Goal: Use online tool/utility: Utilize a website feature to perform a specific function

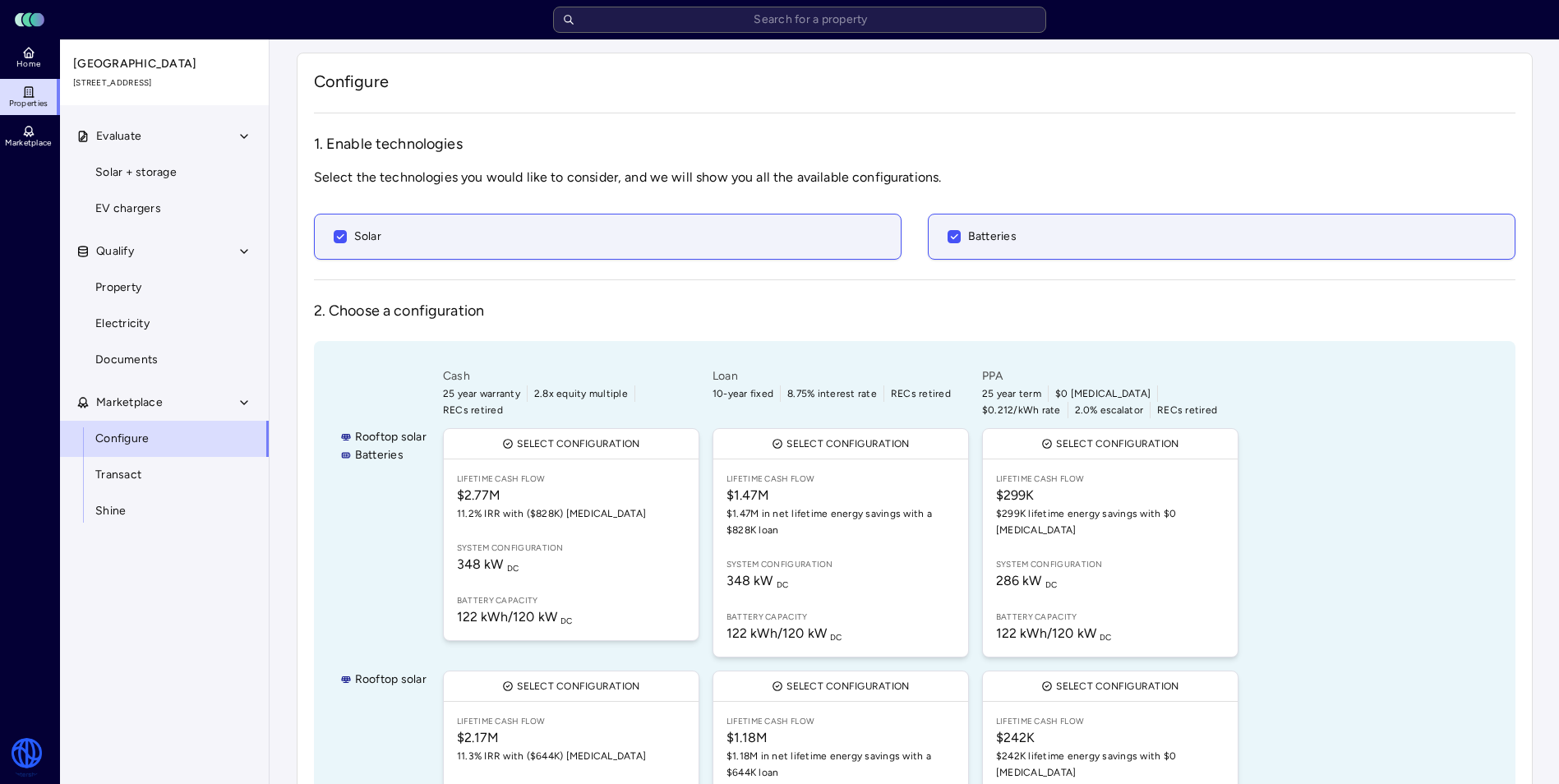
click at [1016, 238] on div "Batteries" at bounding box center [1222, 236] width 547 height 18
click at [961, 238] on button "Batteries" at bounding box center [954, 236] width 14 height 14
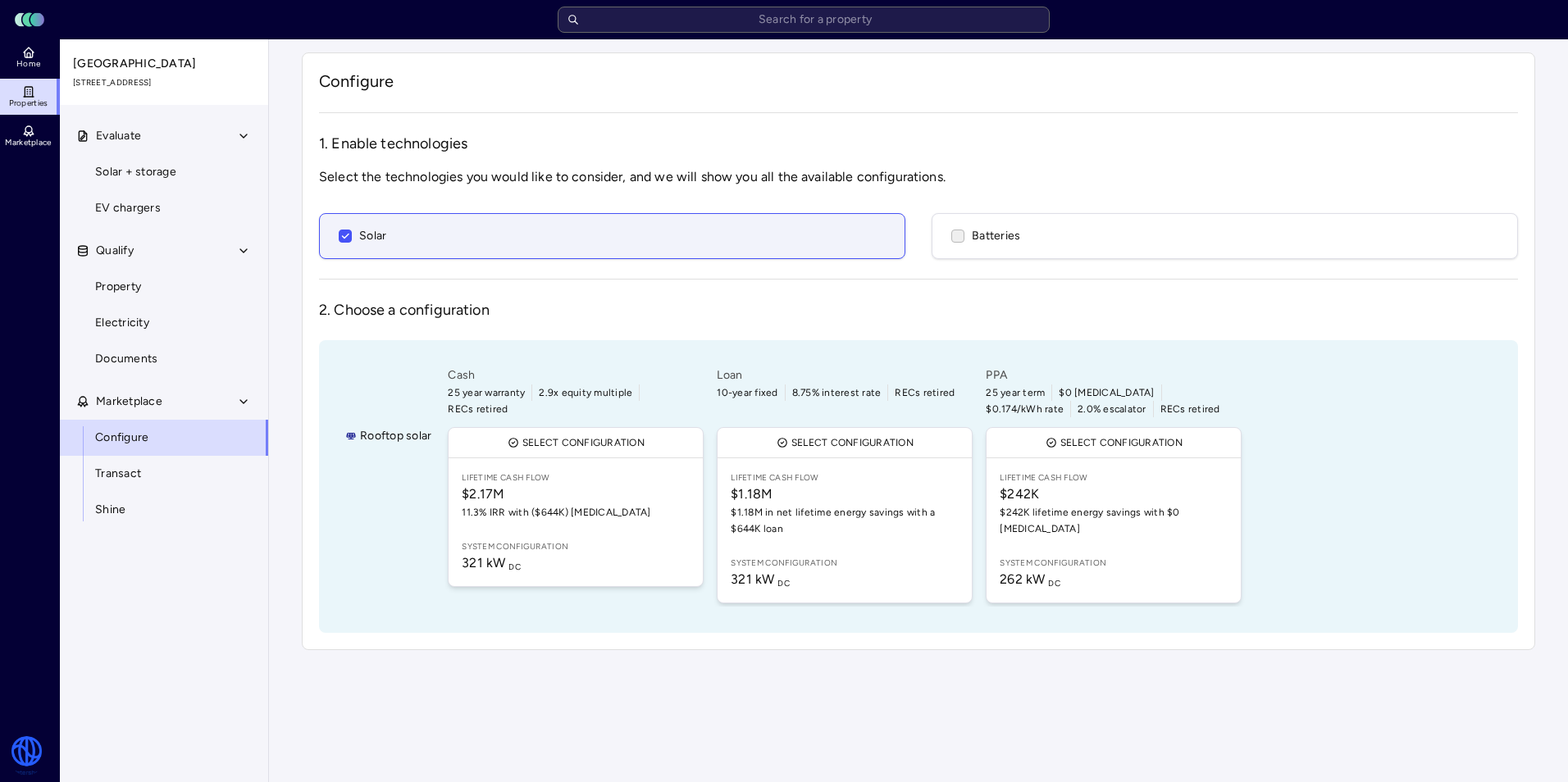
click at [1023, 235] on div "Batteries" at bounding box center [1225, 236] width 545 height 18
click at [964, 235] on button "Batteries" at bounding box center [958, 236] width 14 height 13
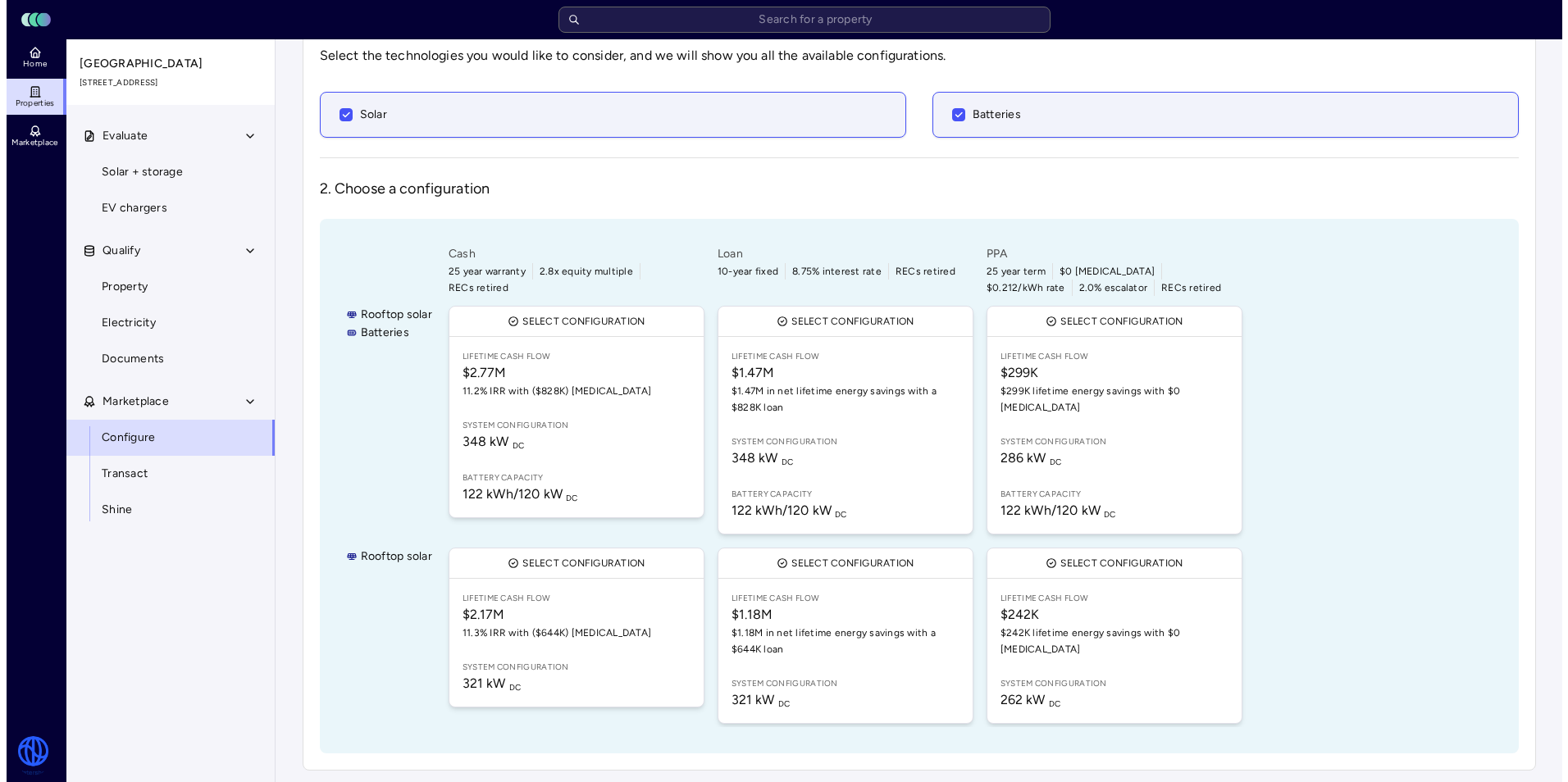
scroll to position [123, 0]
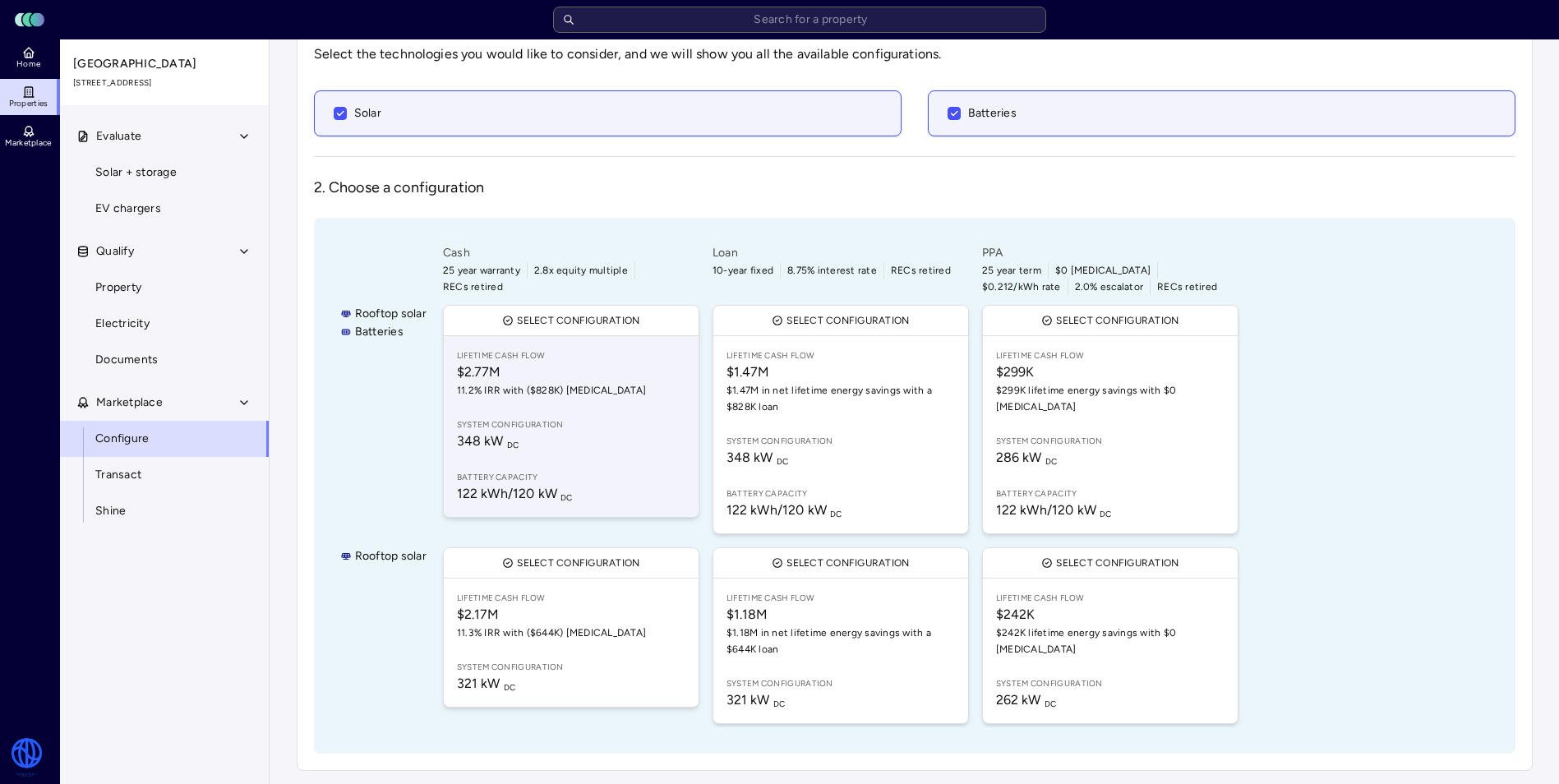
click at [529, 448] on span "348 kW DC" at bounding box center [570, 441] width 228 height 20
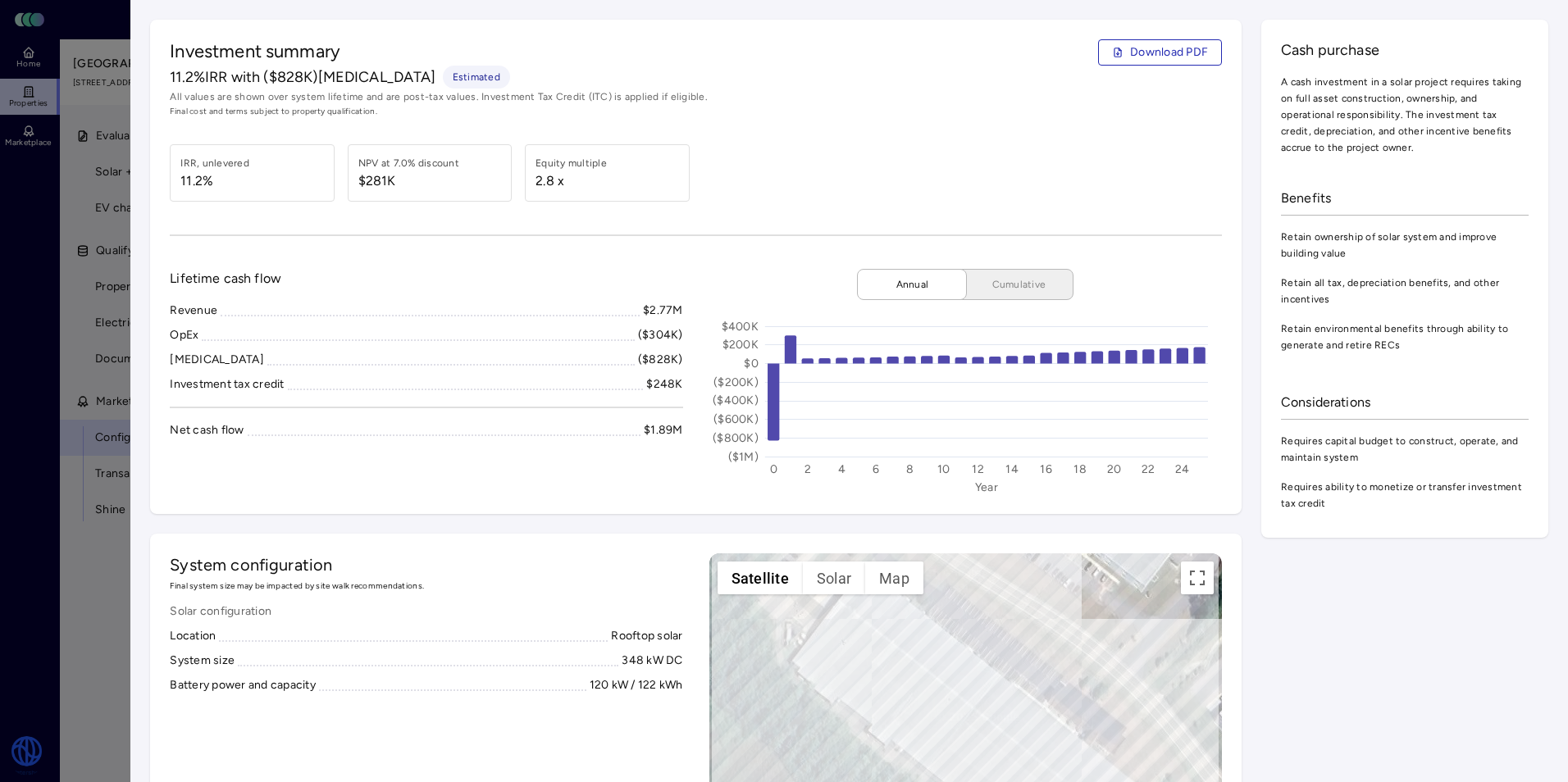
scroll to position [82, 0]
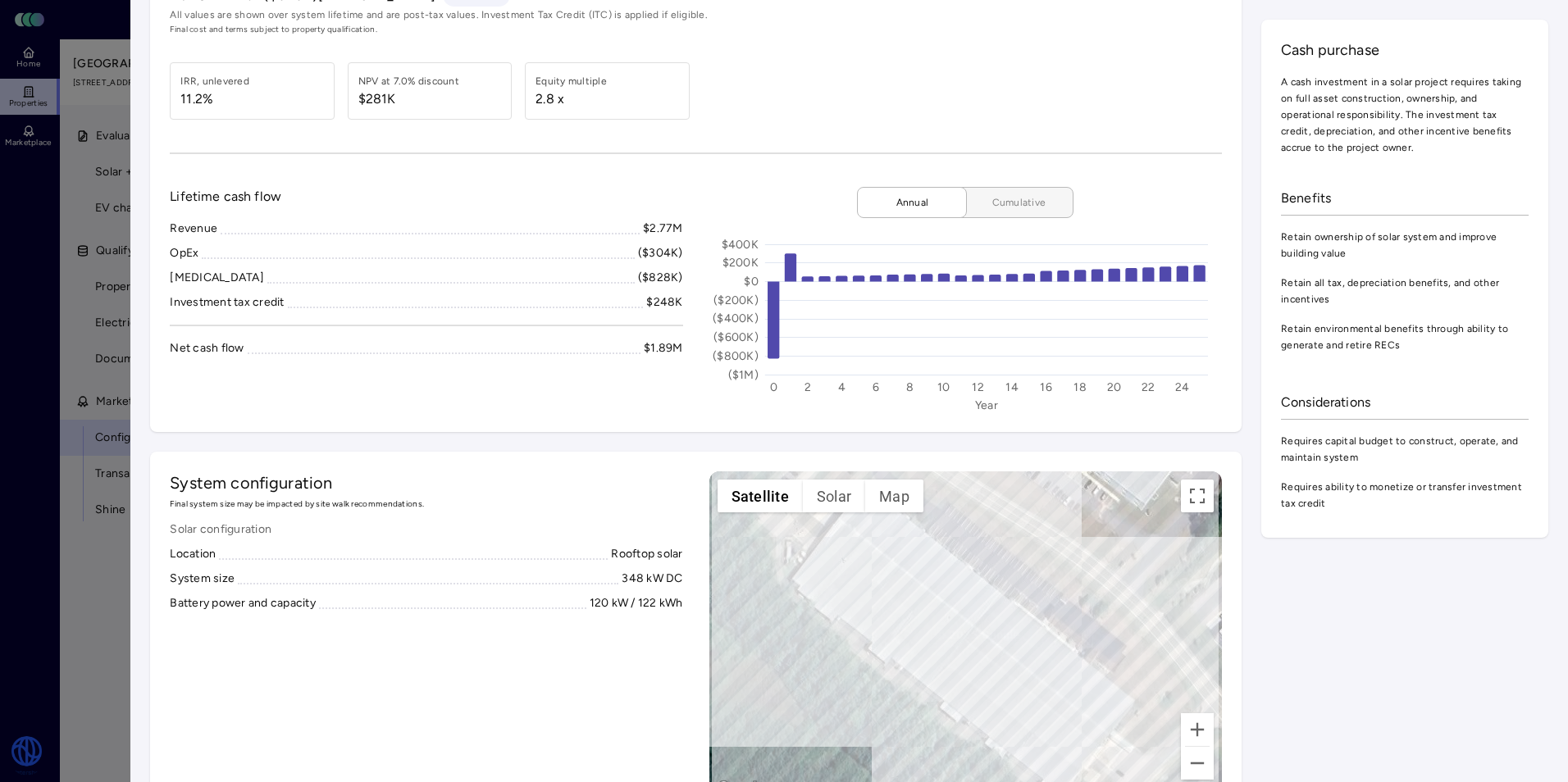
click at [978, 203] on span "Cumulative" at bounding box center [1018, 202] width 82 height 16
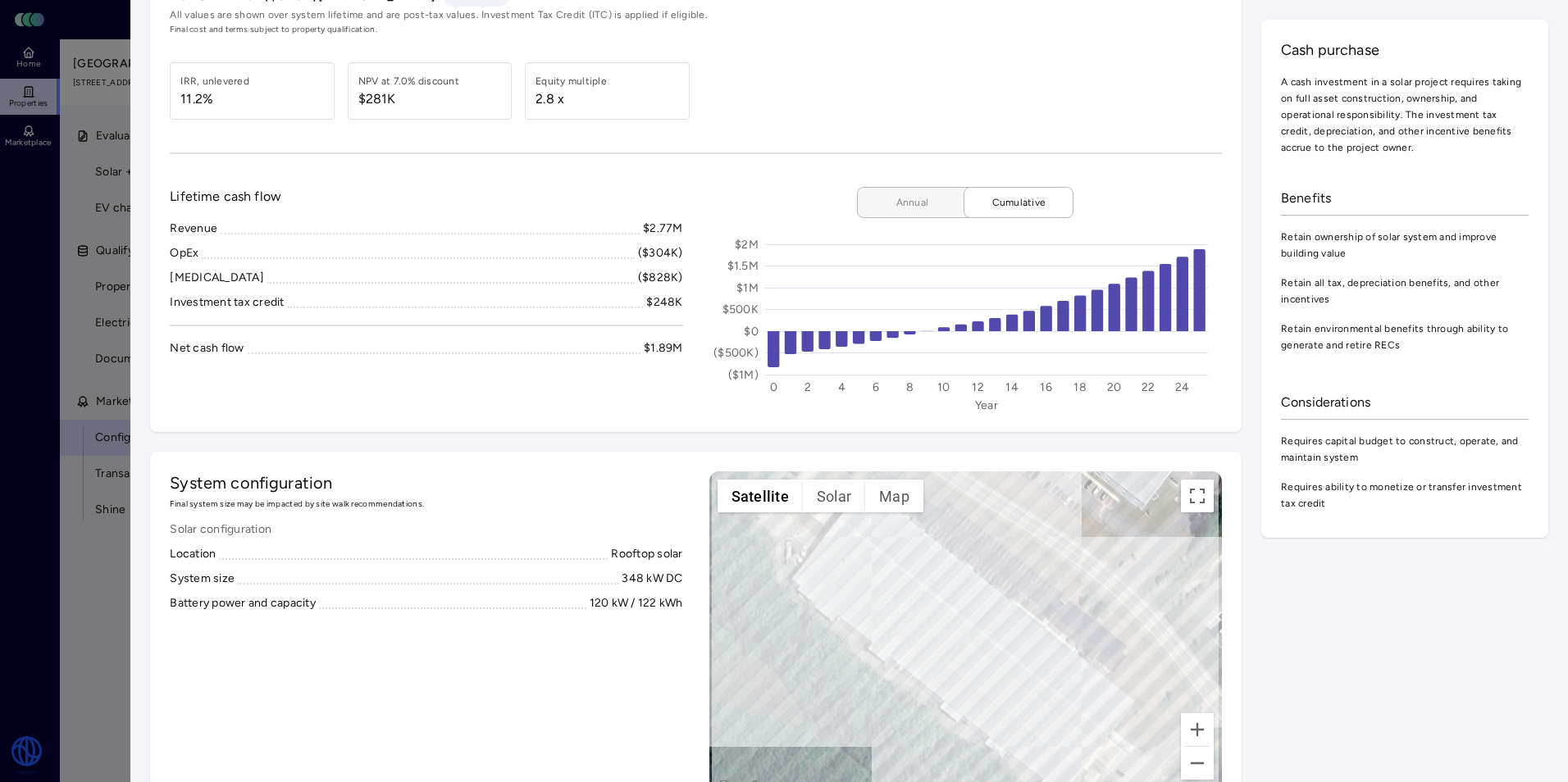
click at [891, 193] on button "Annual" at bounding box center [918, 202] width 123 height 31
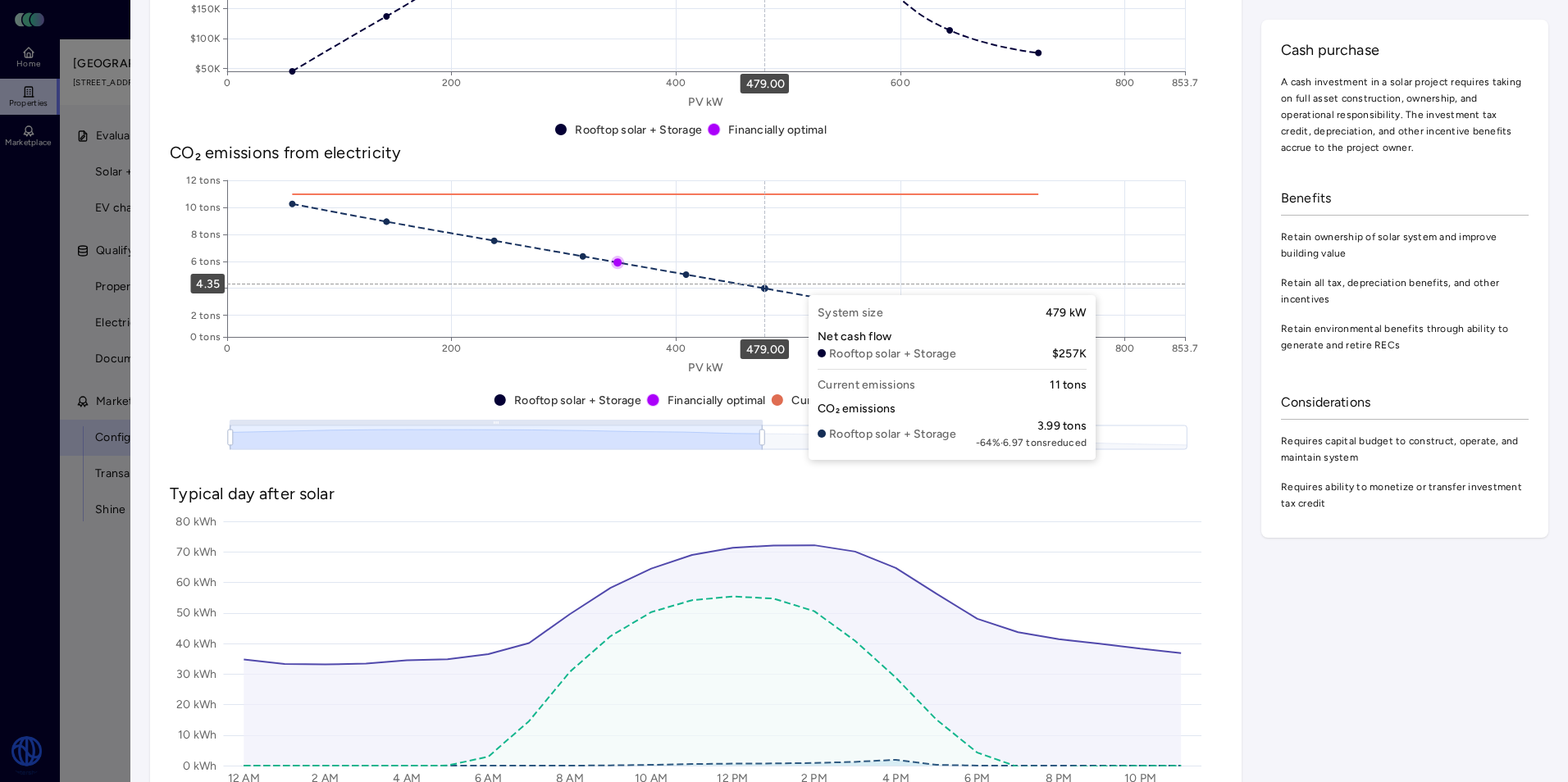
scroll to position [1065, 0]
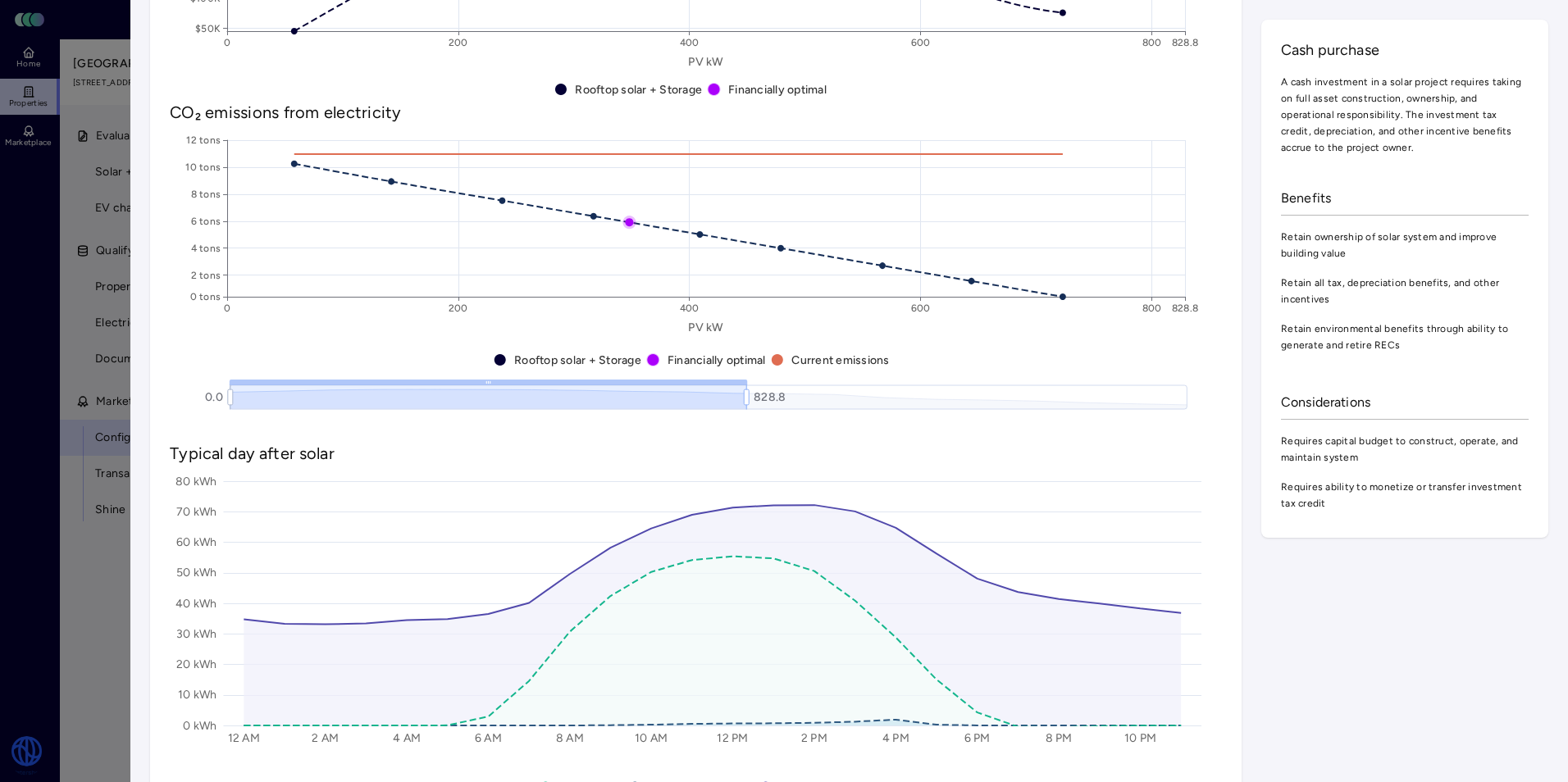
drag, startPoint x: 761, startPoint y: 400, endPoint x: 745, endPoint y: 405, distance: 16.8
click at [745, 405] on icon at bounding box center [746, 397] width 5 height 24
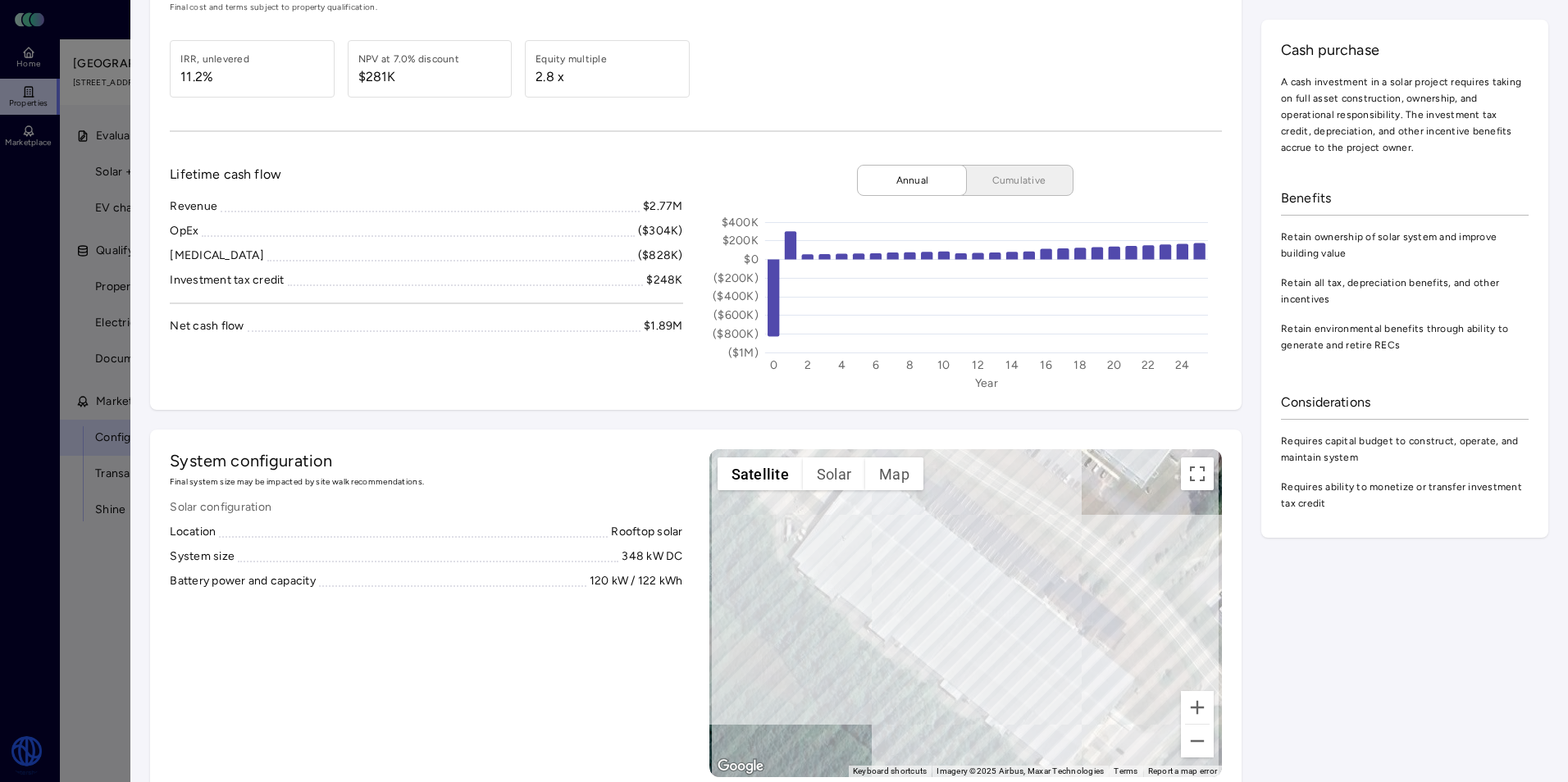
scroll to position [164, 0]
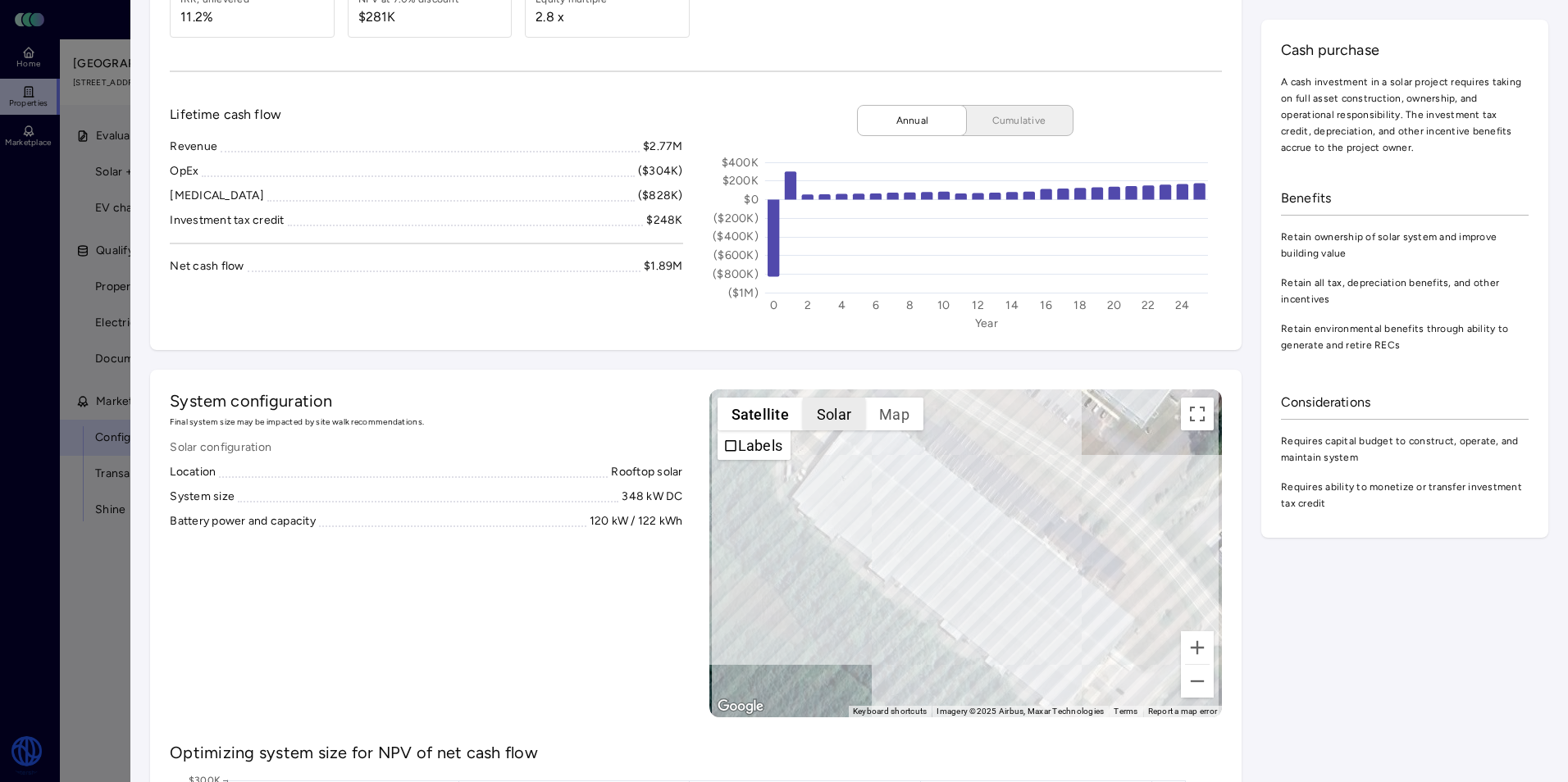
click at [834, 415] on button "Solar" at bounding box center [834, 414] width 62 height 32
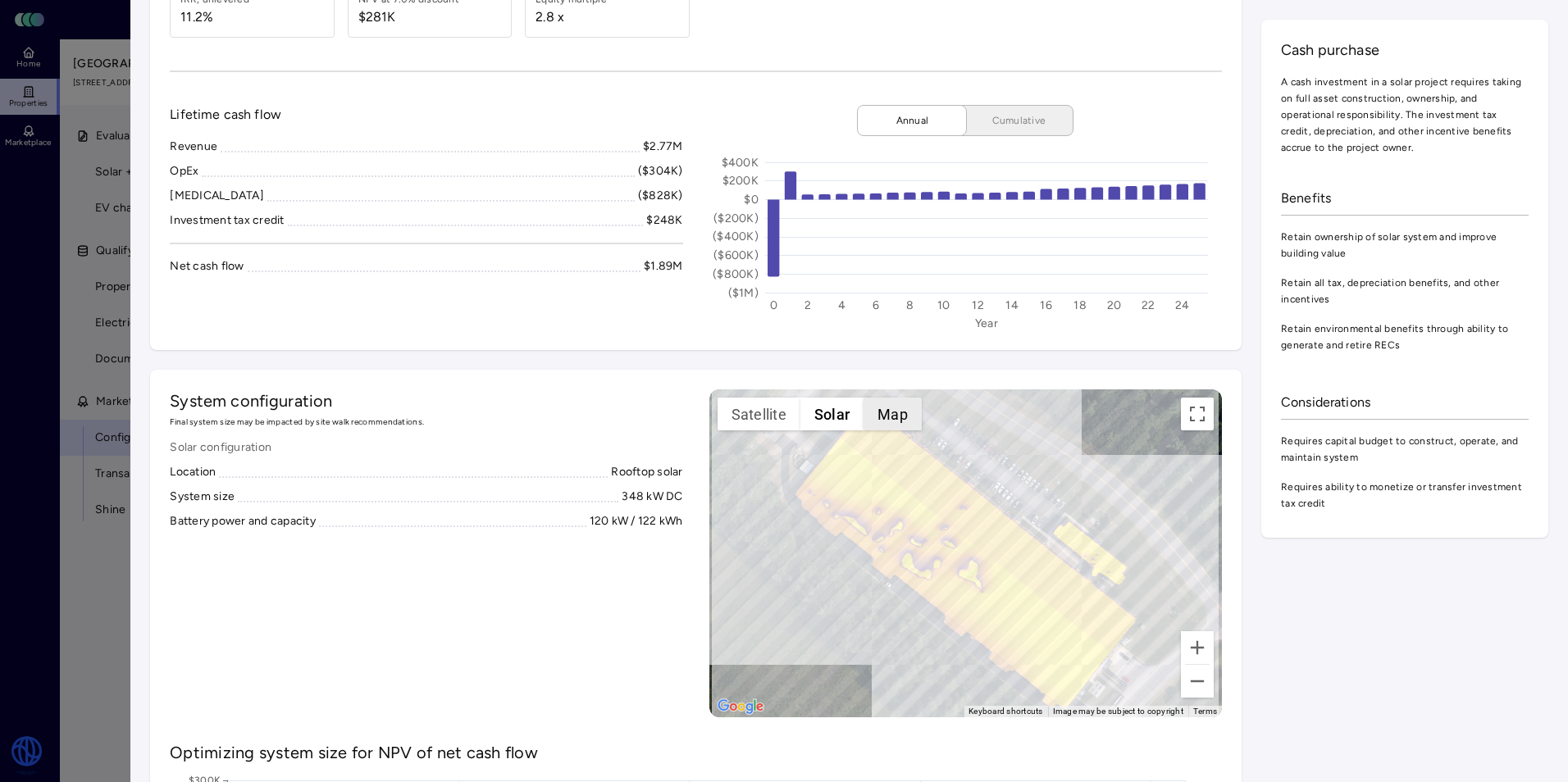
click at [883, 413] on button "Map" at bounding box center [892, 414] width 59 height 32
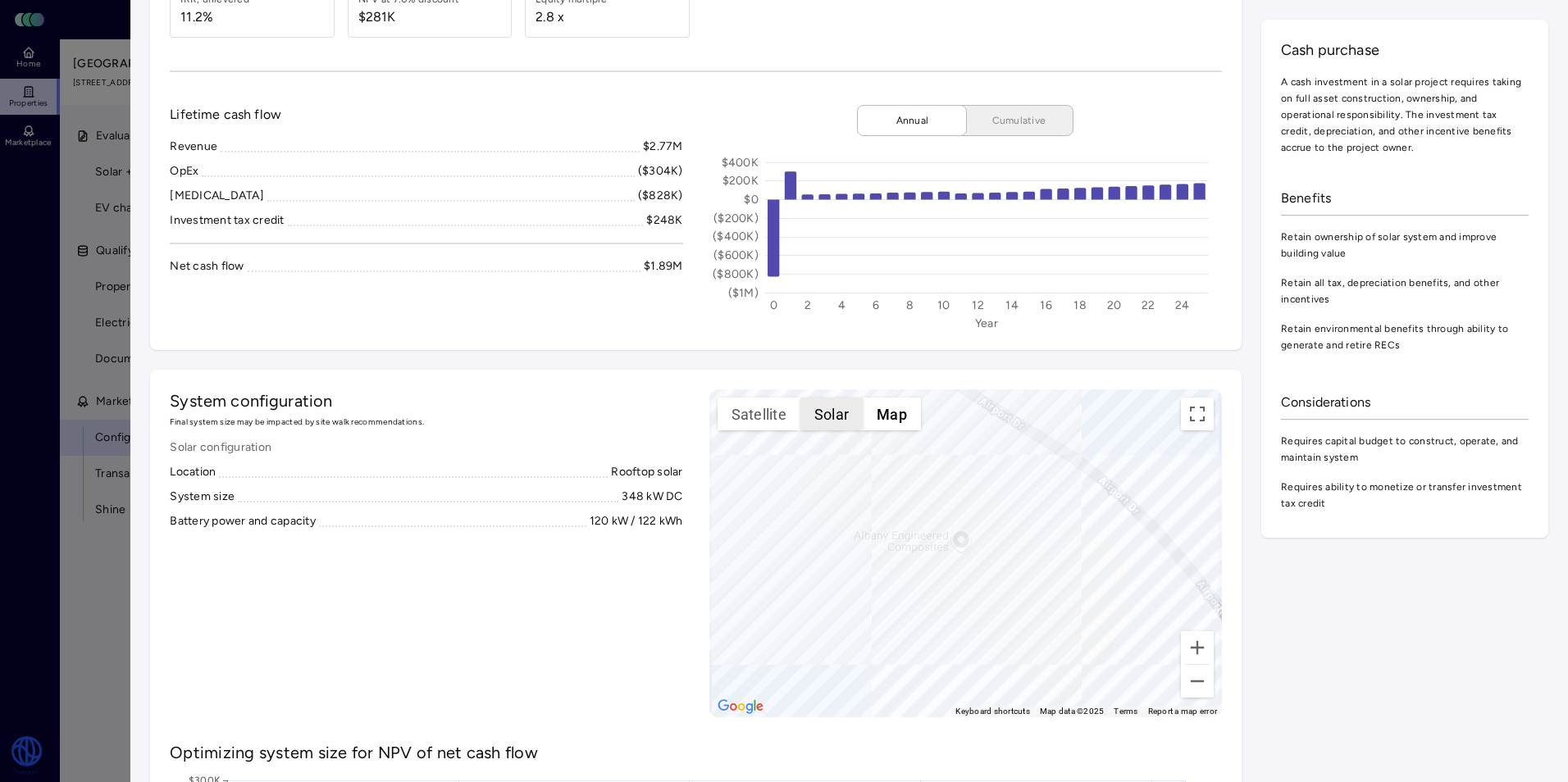
click at [838, 412] on button "Solar" at bounding box center [831, 414] width 62 height 32
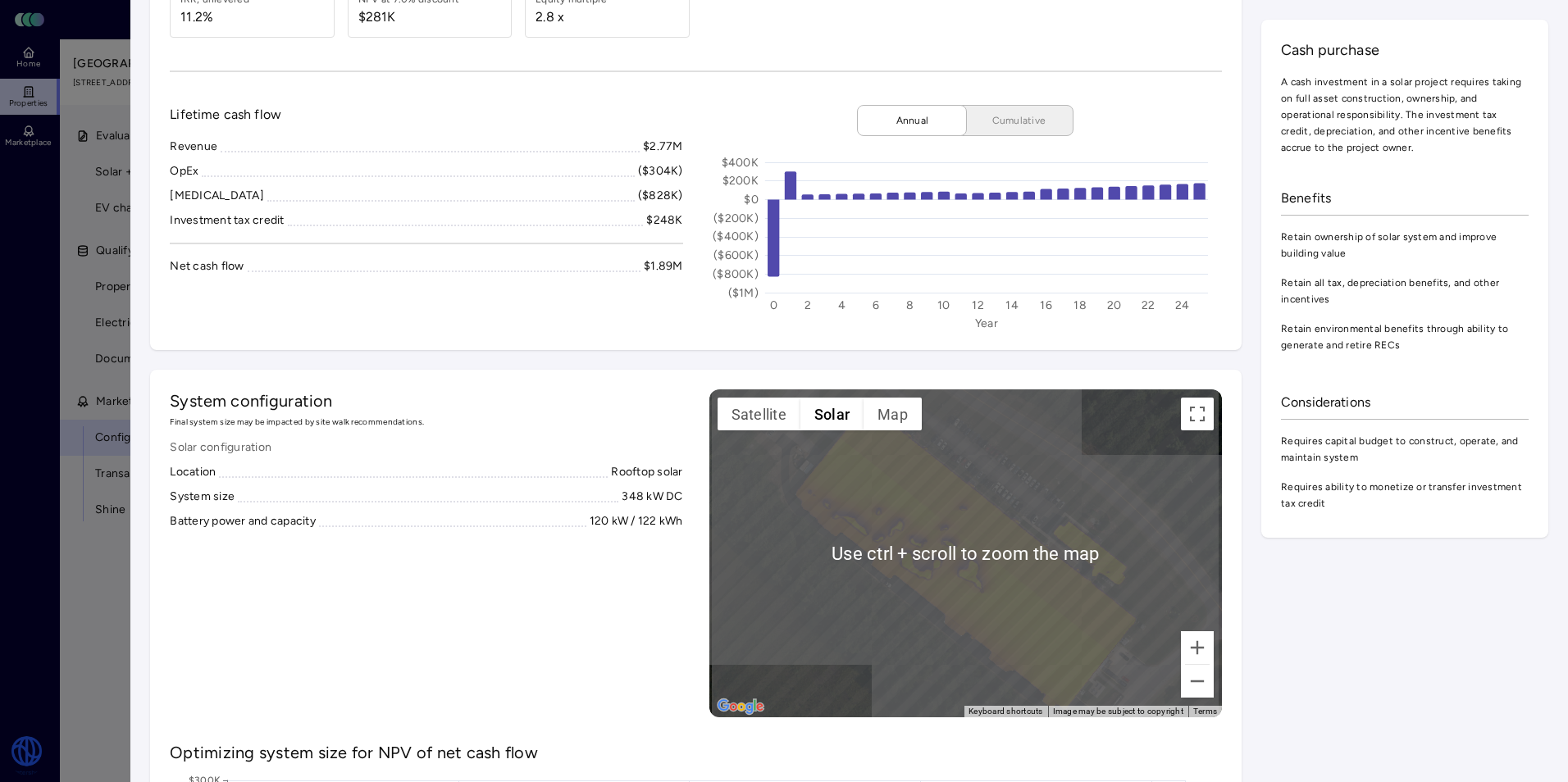
click at [966, 526] on div "To activate drag with keyboard, press Alt + Enter. Once in keyboard drag state,…" at bounding box center [965, 553] width 512 height 328
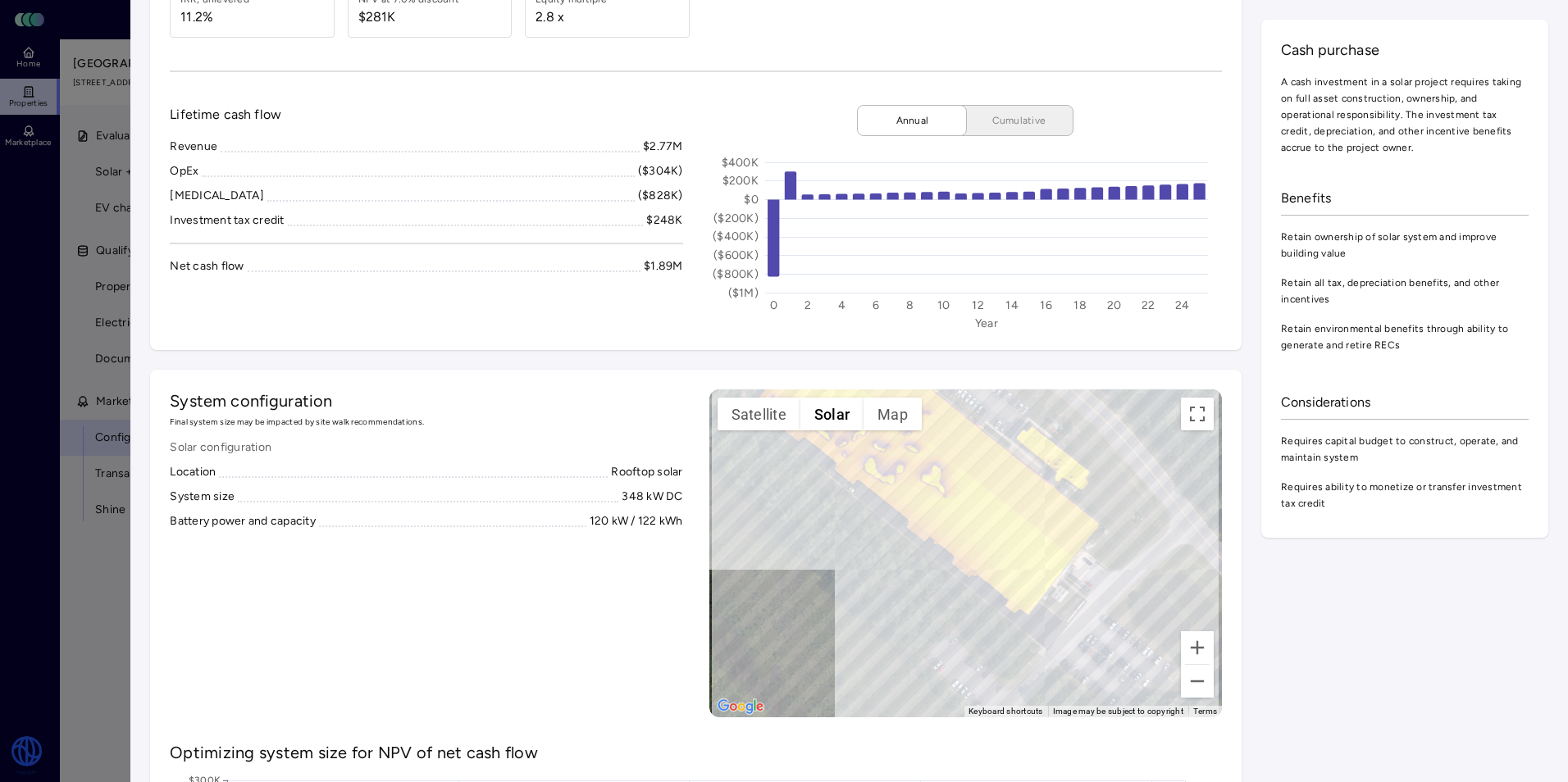
drag, startPoint x: 982, startPoint y: 532, endPoint x: 962, endPoint y: 411, distance: 122.6
click at [962, 411] on div "To activate drag with keyboard, press Alt + Enter. Once in keyboard drag state,…" at bounding box center [965, 553] width 512 height 328
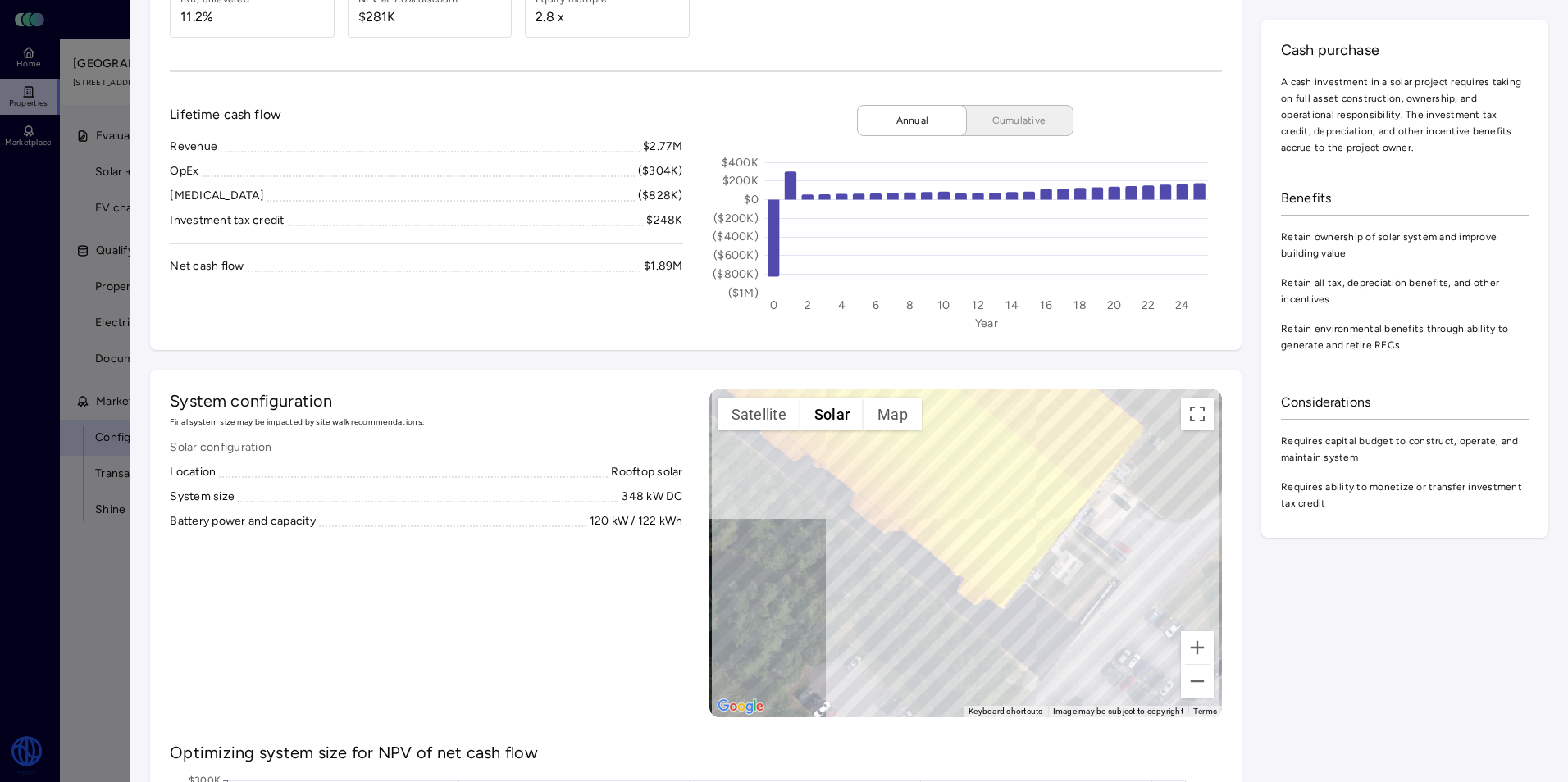
drag, startPoint x: 1043, startPoint y: 633, endPoint x: 979, endPoint y: 682, distance: 80.6
click at [979, 685] on div "To activate drag with keyboard, press Alt + Enter. Once in keyboard drag state,…" at bounding box center [965, 553] width 512 height 328
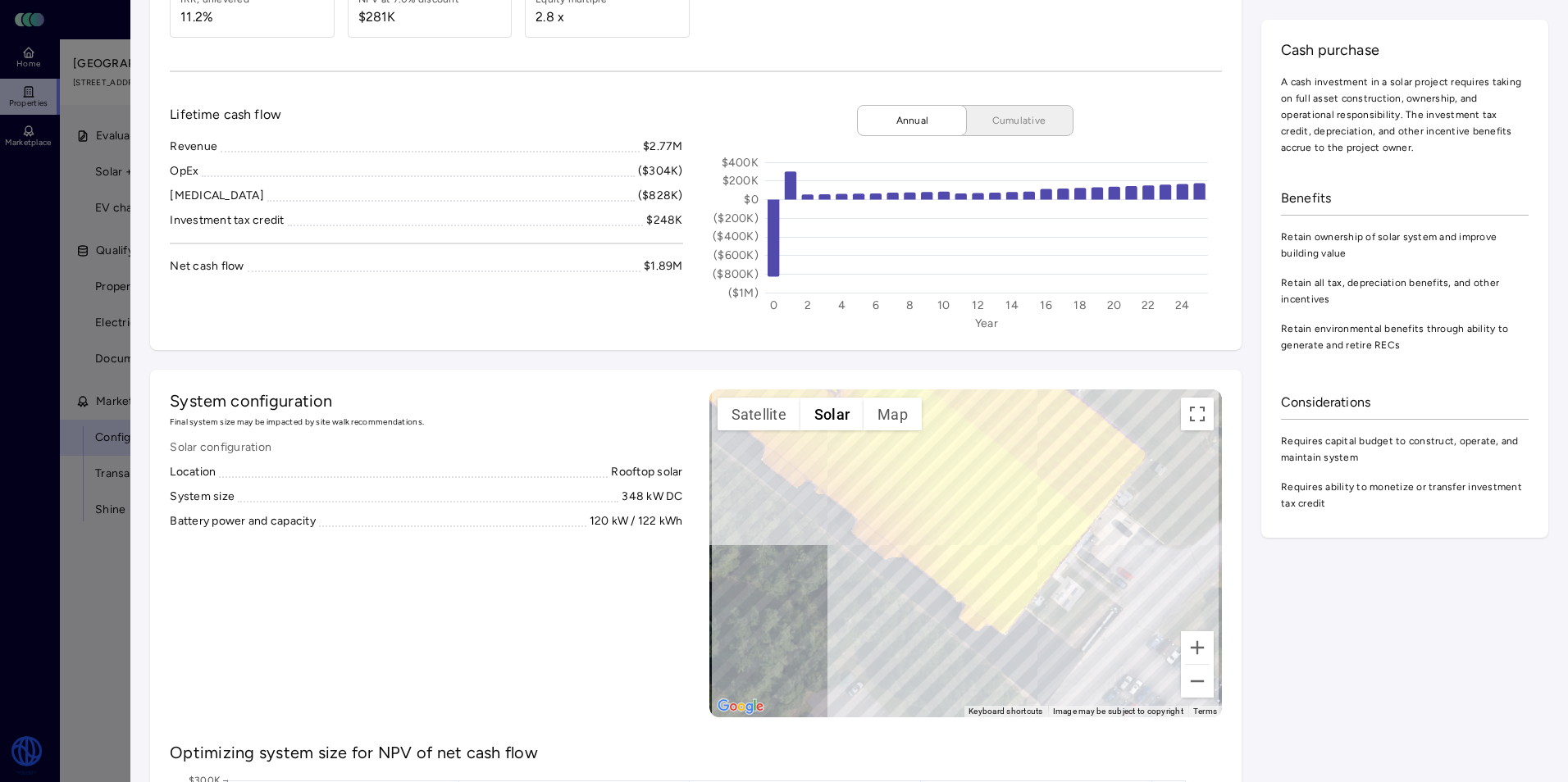
drag, startPoint x: 942, startPoint y: 488, endPoint x: 945, endPoint y: 598, distance: 110.0
click at [945, 597] on div "To activate drag with keyboard, press Alt + Enter. Once in keyboard drag state,…" at bounding box center [965, 553] width 512 height 328
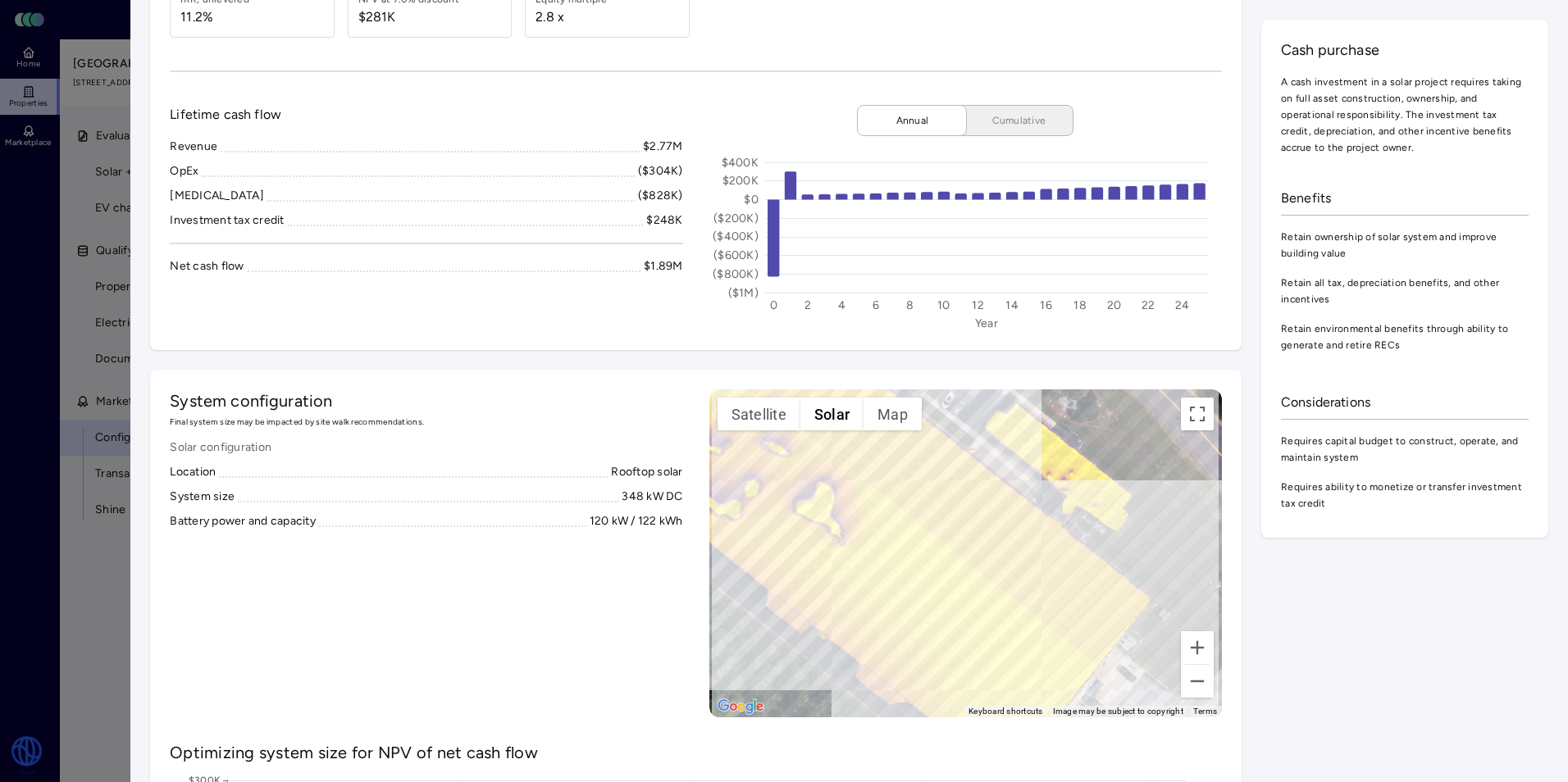
drag, startPoint x: 919, startPoint y: 509, endPoint x: 990, endPoint y: 613, distance: 125.9
click at [990, 613] on div "To activate drag with keyboard, press Alt + Enter. Once in keyboard drag state,…" at bounding box center [965, 553] width 512 height 328
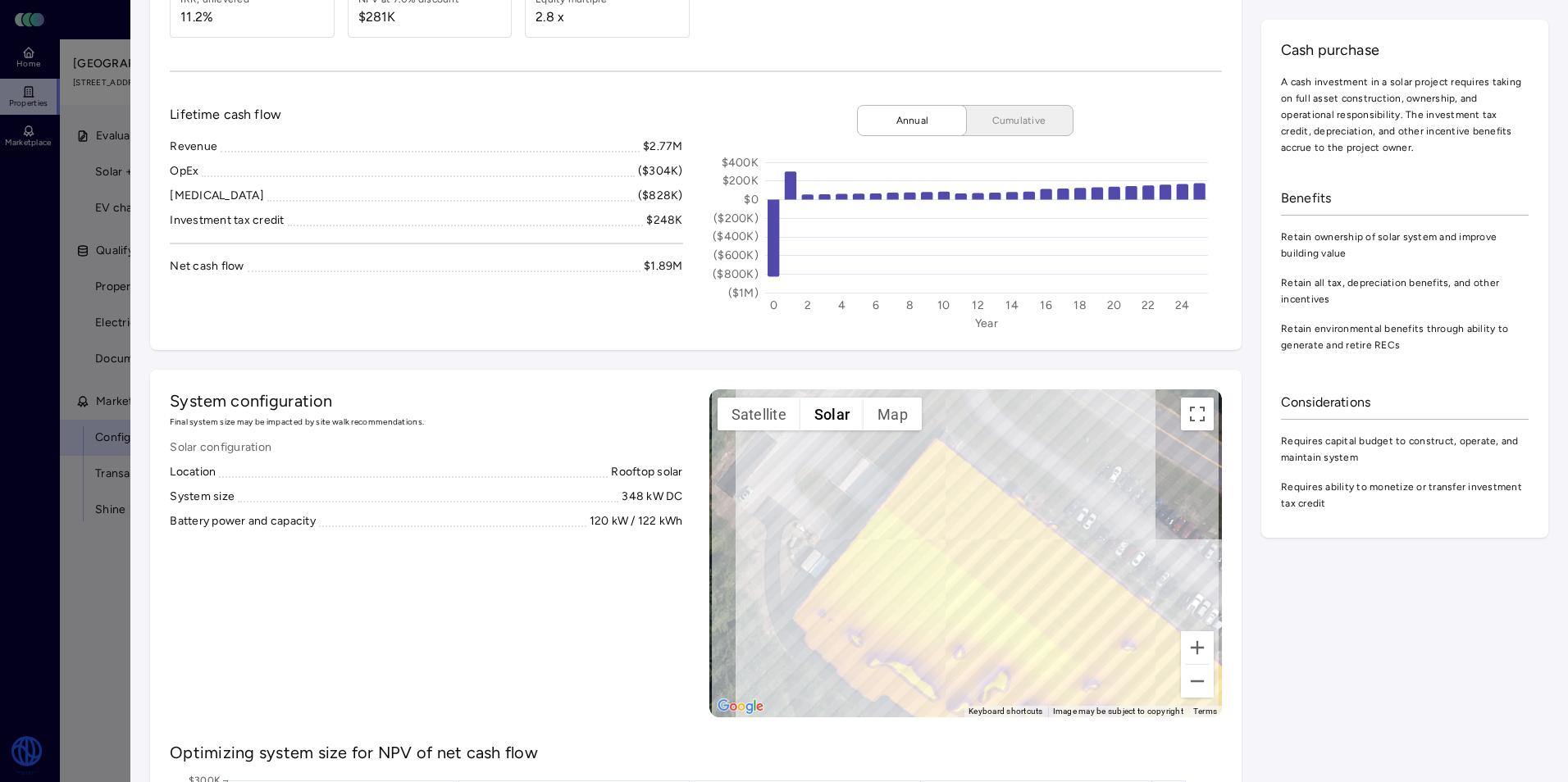
drag, startPoint x: 972, startPoint y: 571, endPoint x: 904, endPoint y: 377, distance: 205.6
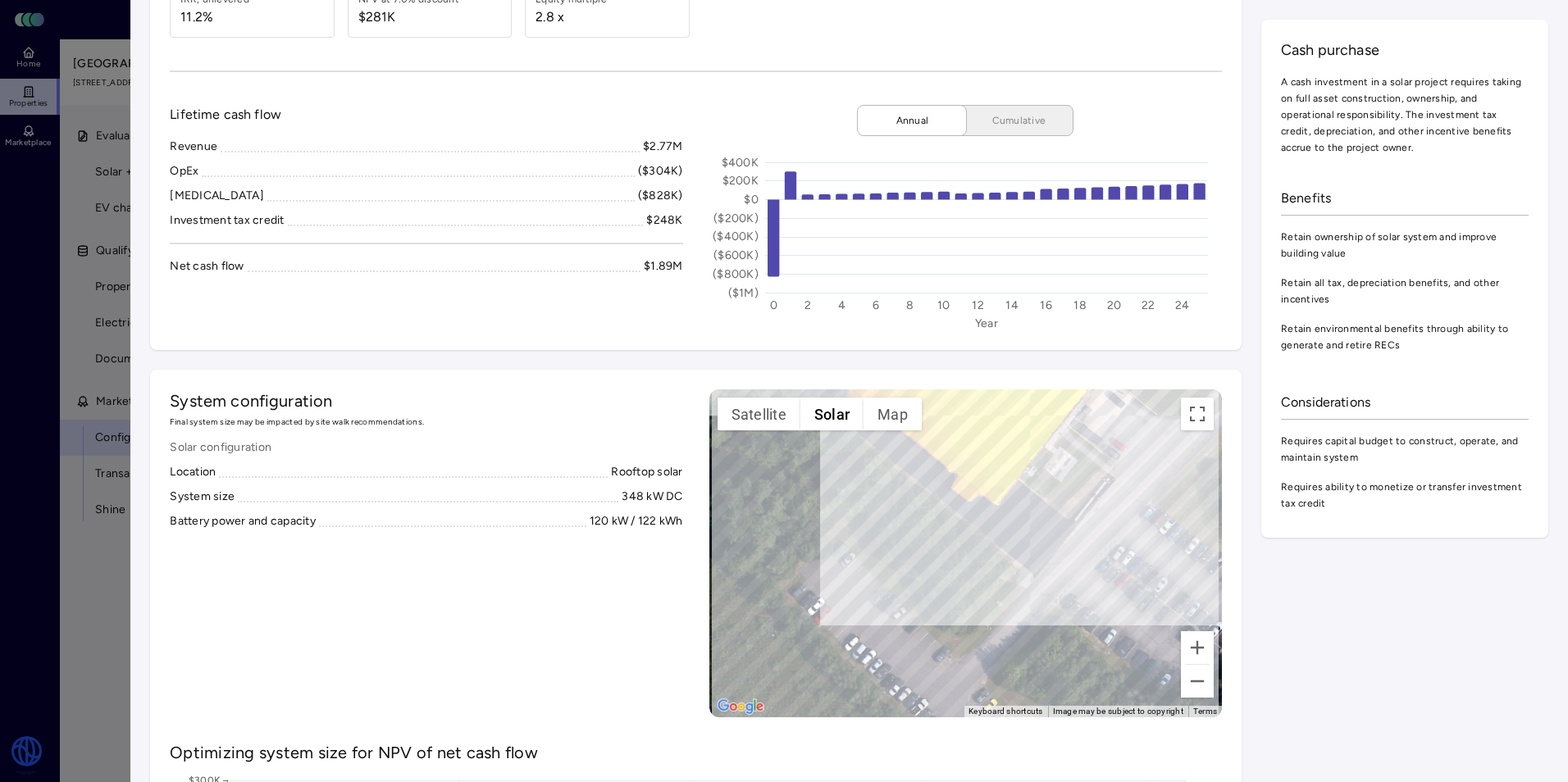
drag, startPoint x: 999, startPoint y: 612, endPoint x: 1188, endPoint y: 582, distance: 191.4
click at [1193, 583] on div "To activate drag with keyboard, press Alt + Enter. Once in keyboard drag state,…" at bounding box center [965, 553] width 512 height 328
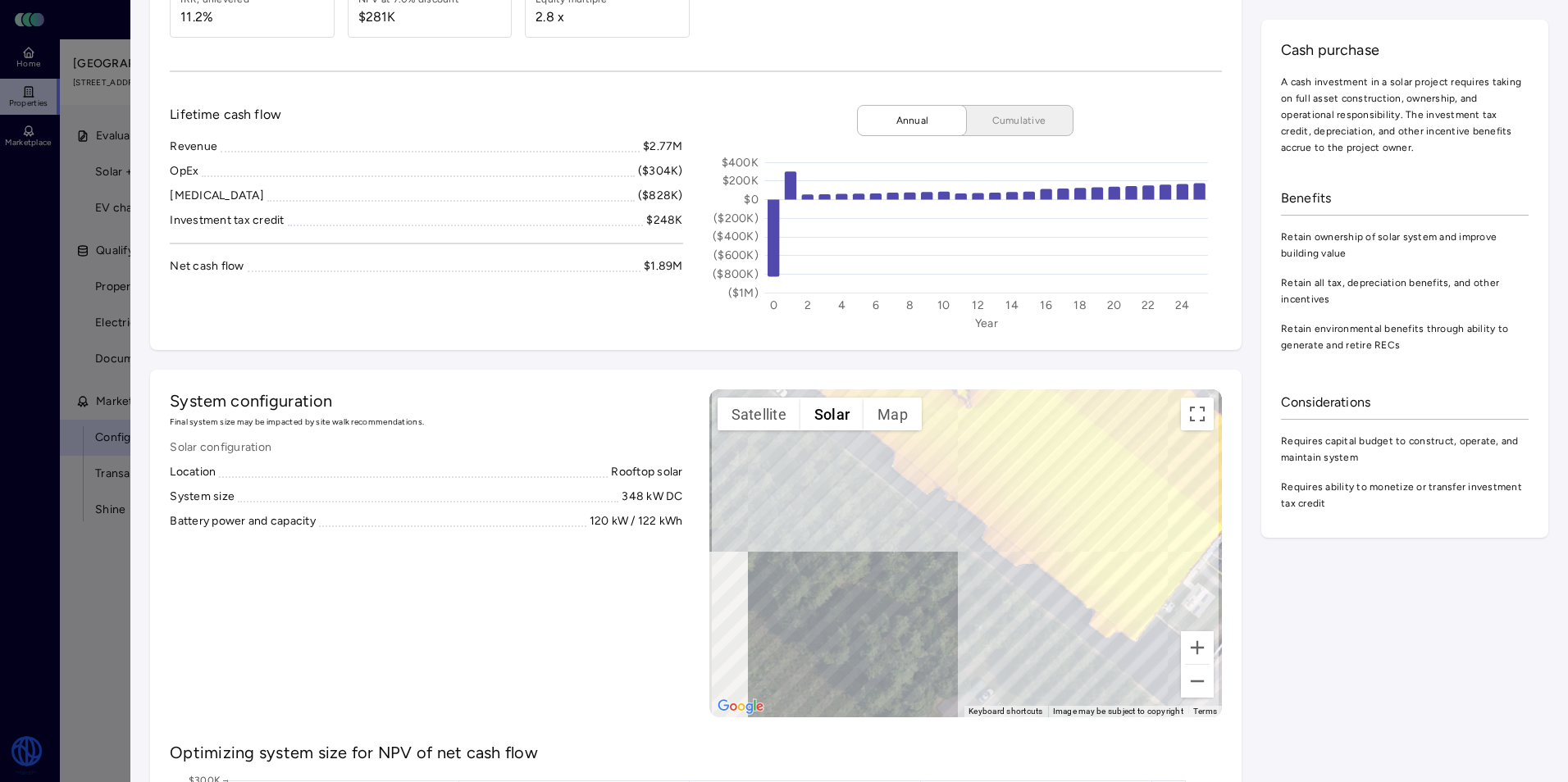
drag, startPoint x: 920, startPoint y: 500, endPoint x: 1093, endPoint y: 611, distance: 205.5
click at [1093, 611] on div "To activate drag with keyboard, press Alt + Enter. Once in keyboard drag state,…" at bounding box center [965, 553] width 512 height 328
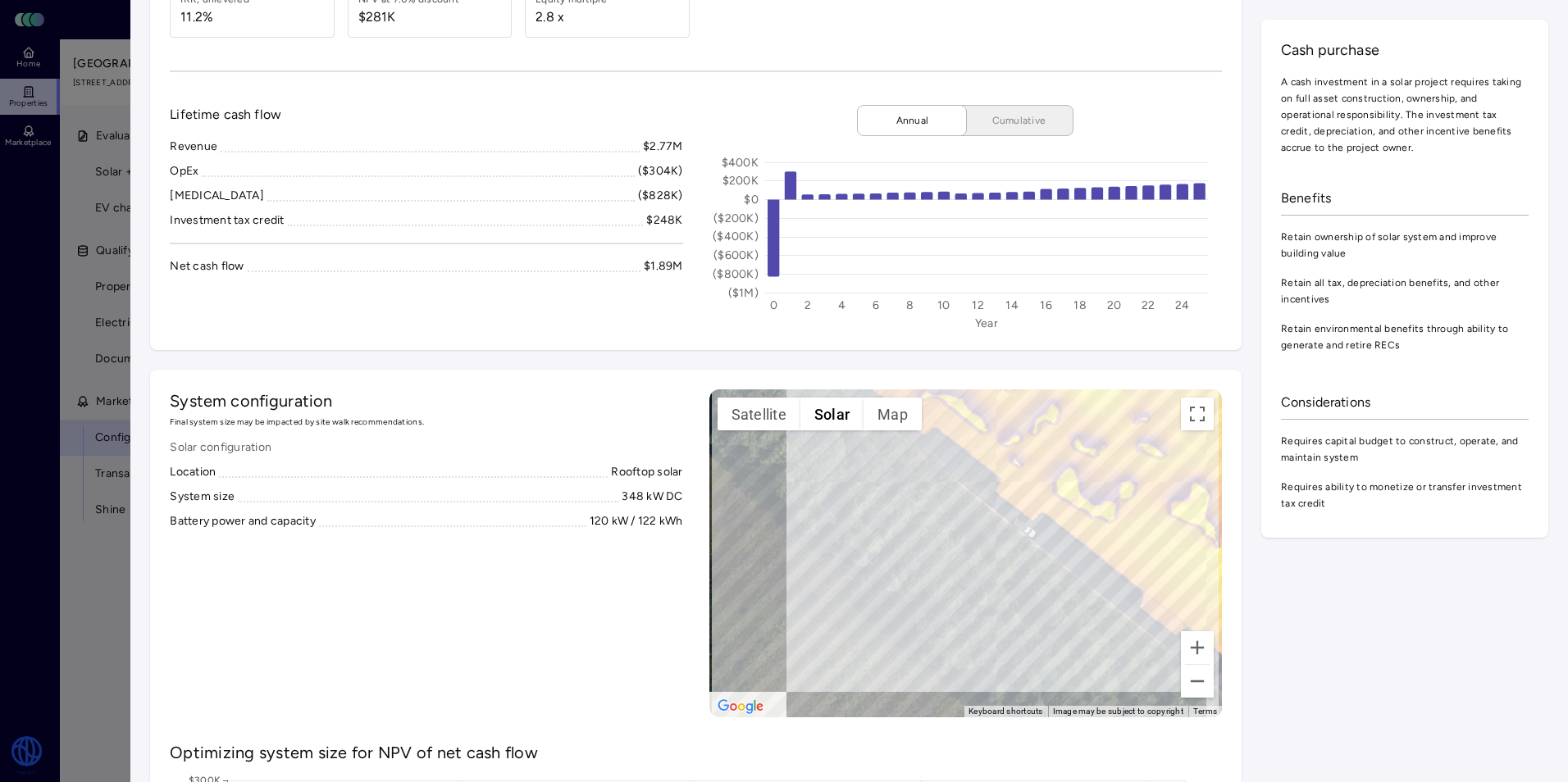
drag, startPoint x: 1078, startPoint y: 595, endPoint x: 852, endPoint y: 392, distance: 303.8
click at [871, 404] on div "To activate drag with keyboard, press Alt + Enter. Once in keyboard drag state,…" at bounding box center [965, 553] width 512 height 328
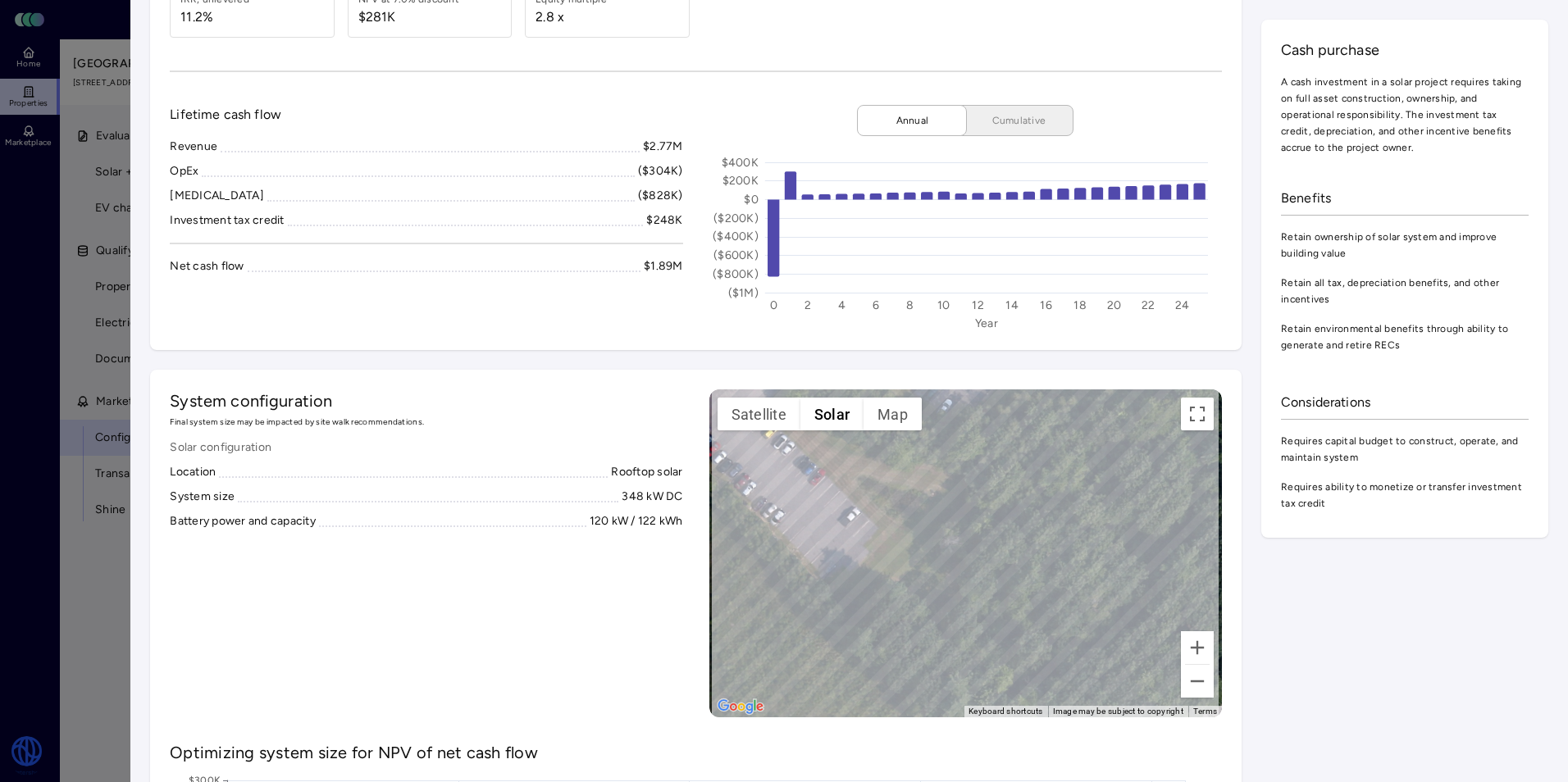
drag, startPoint x: 935, startPoint y: 497, endPoint x: 993, endPoint y: 520, distance: 62.4
click at [993, 520] on div "To activate drag with keyboard, press Alt + Enter. Once in keyboard drag state,…" at bounding box center [965, 553] width 512 height 328
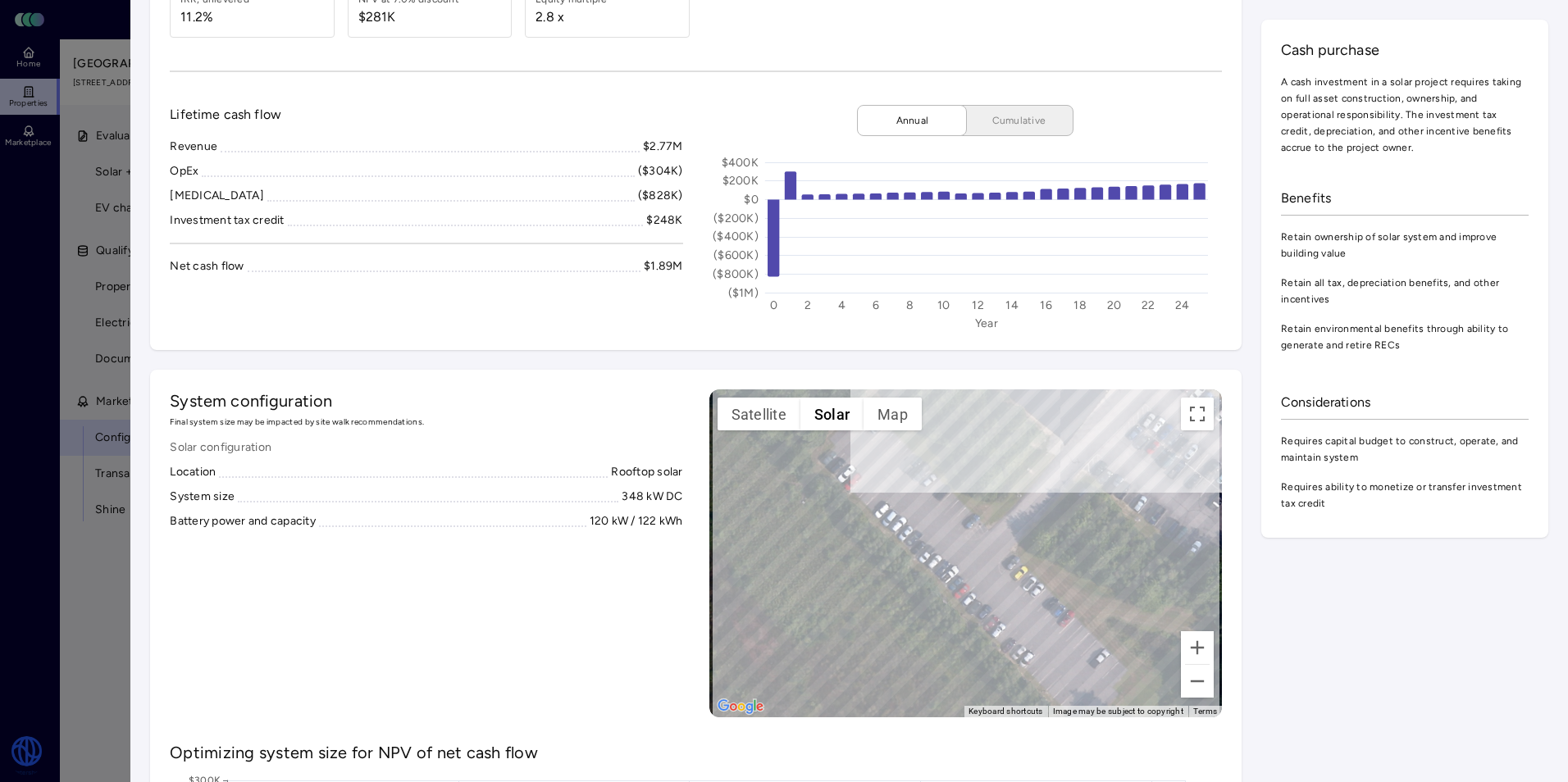
drag, startPoint x: 887, startPoint y: 463, endPoint x: 1037, endPoint y: 549, distance: 172.9
click at [1057, 565] on div "To activate drag with keyboard, press Alt + Enter. Once in keyboard drag state,…" at bounding box center [965, 553] width 512 height 328
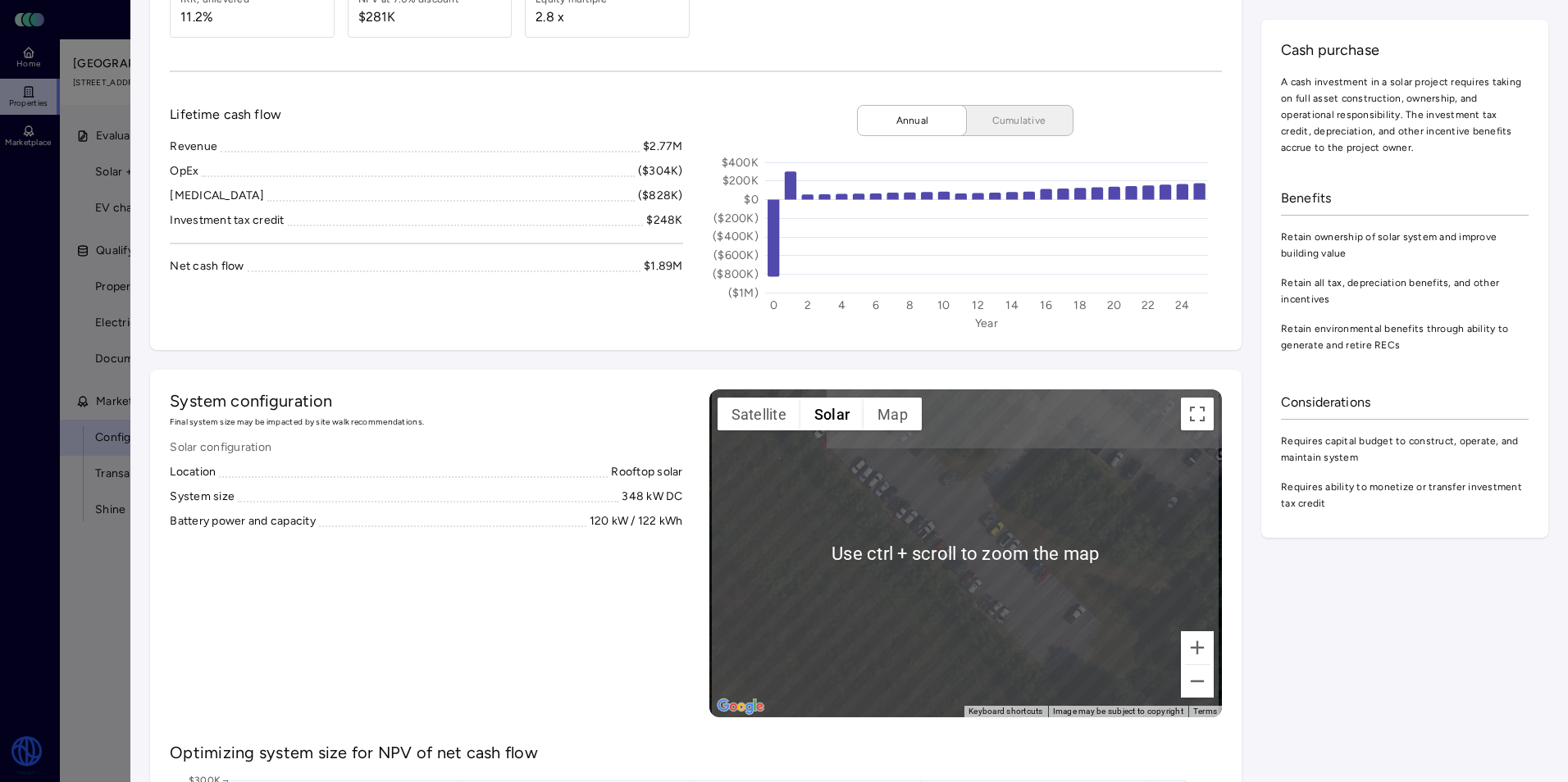
click at [1022, 538] on div "To activate drag with keyboard, press Alt + Enter. Once in keyboard drag state,…" at bounding box center [965, 553] width 512 height 328
click at [1020, 511] on div "To activate drag with keyboard, press Alt + Enter. Once in keyboard drag state,…" at bounding box center [965, 553] width 512 height 328
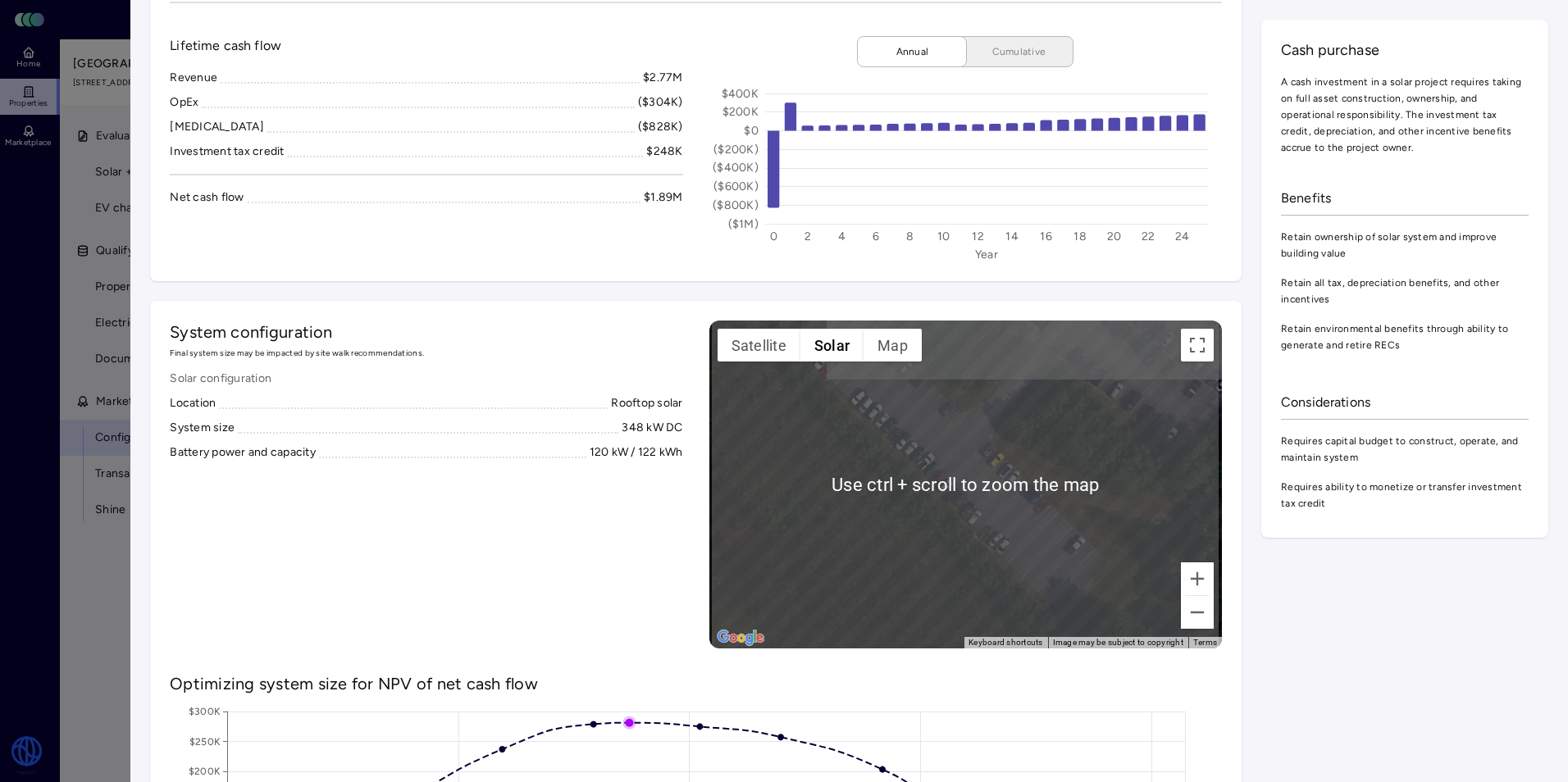
scroll to position [246, 0]
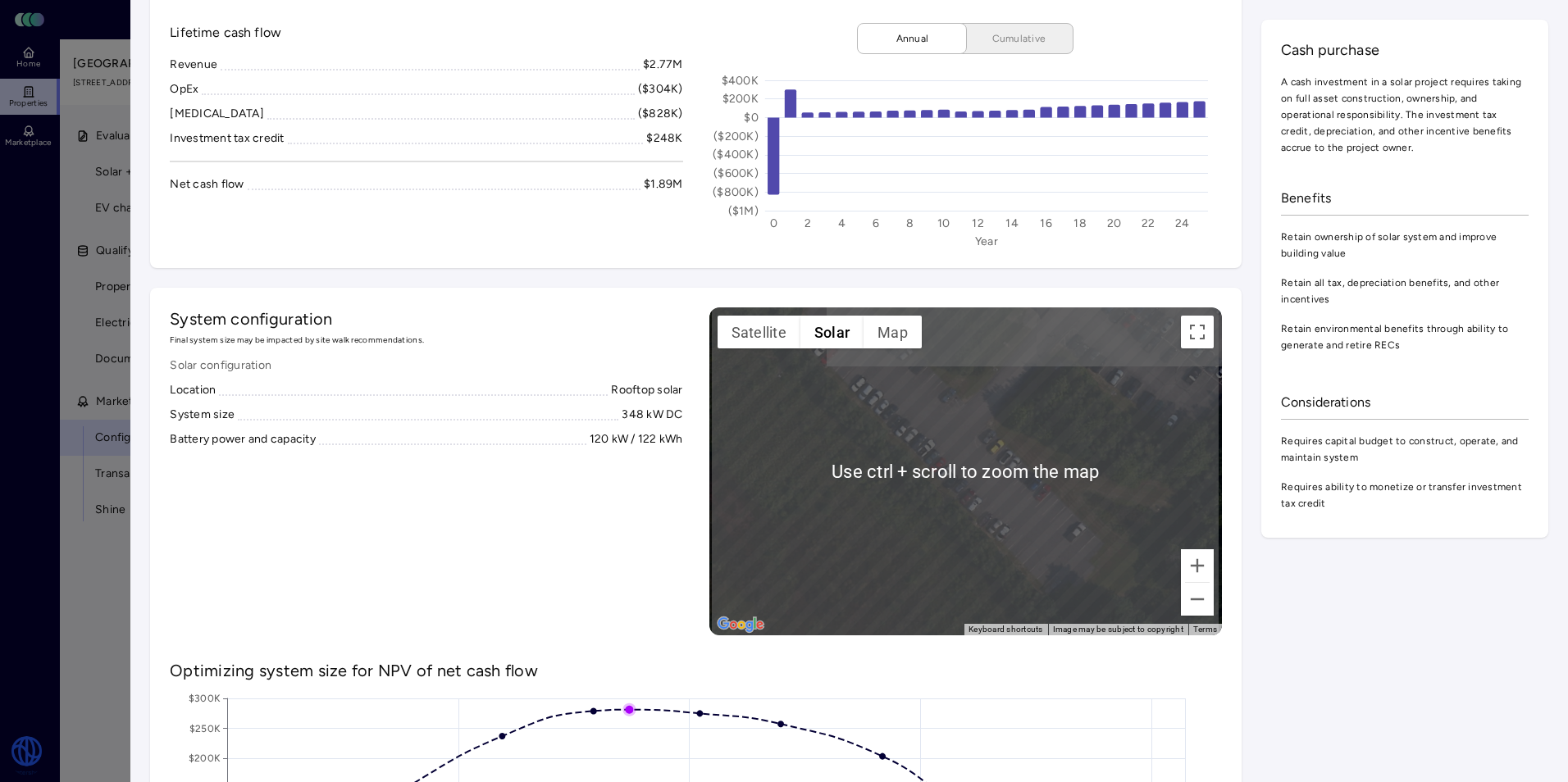
drag, startPoint x: 1018, startPoint y: 516, endPoint x: 1018, endPoint y: 498, distance: 18.0
click at [1018, 508] on div "To activate drag with keyboard, press Alt + Enter. Once in keyboard drag state,…" at bounding box center [965, 472] width 512 height 328
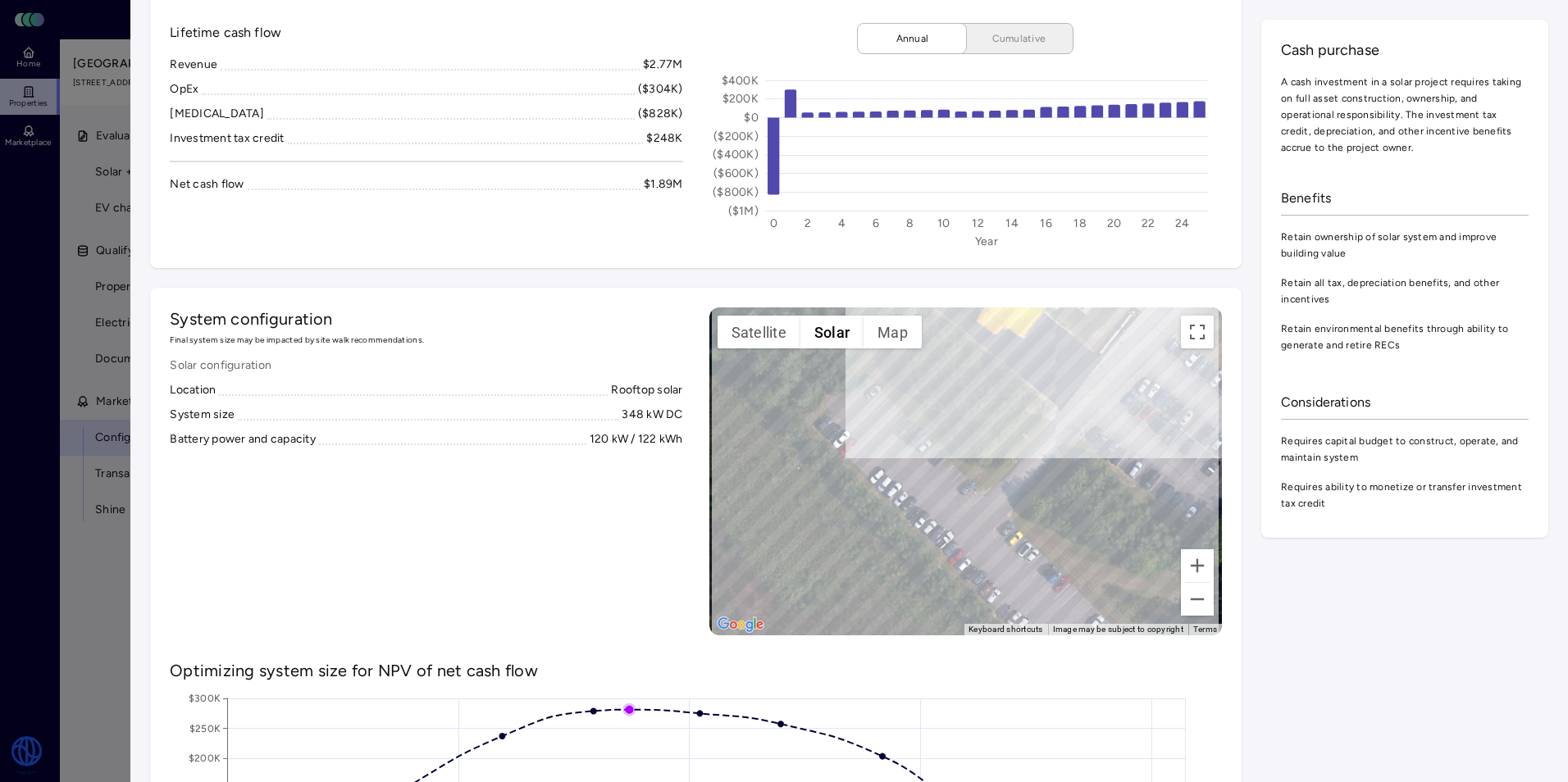
drag, startPoint x: 991, startPoint y: 448, endPoint x: 1016, endPoint y: 571, distance: 125.5
click at [1016, 571] on div "To activate drag with keyboard, press Alt + Enter. Once in keyboard drag state,…" at bounding box center [965, 472] width 512 height 328
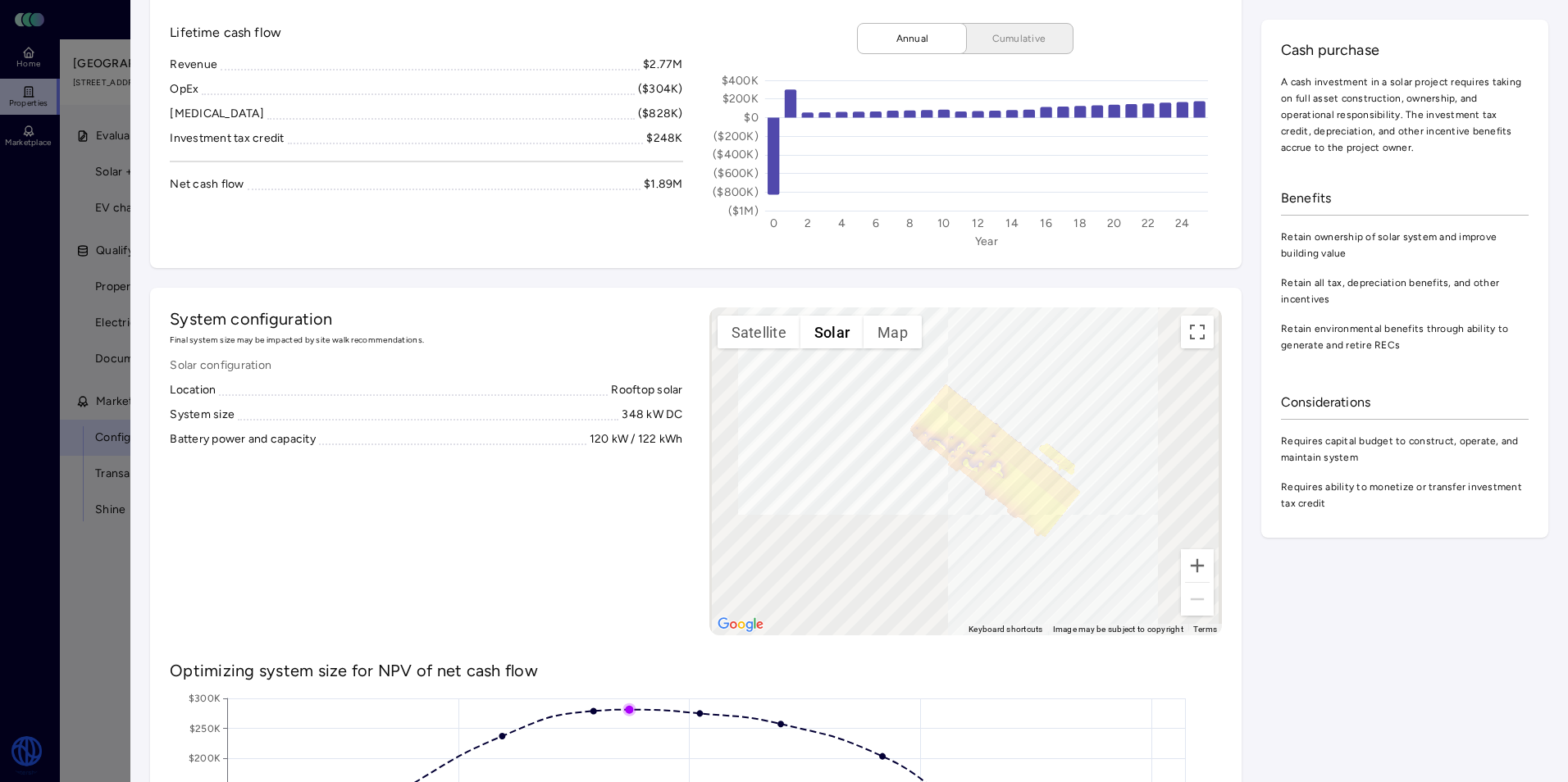
drag, startPoint x: 977, startPoint y: 462, endPoint x: 996, endPoint y: 528, distance: 68.7
click at [996, 528] on div "To activate drag with keyboard, press Alt + Enter. Once in keyboard drag state,…" at bounding box center [965, 472] width 512 height 328
drag, startPoint x: 993, startPoint y: 506, endPoint x: 978, endPoint y: 472, distance: 37.2
click at [978, 472] on div "To activate drag with keyboard, press Alt + Enter. Once in keyboard drag state,…" at bounding box center [965, 472] width 512 height 328
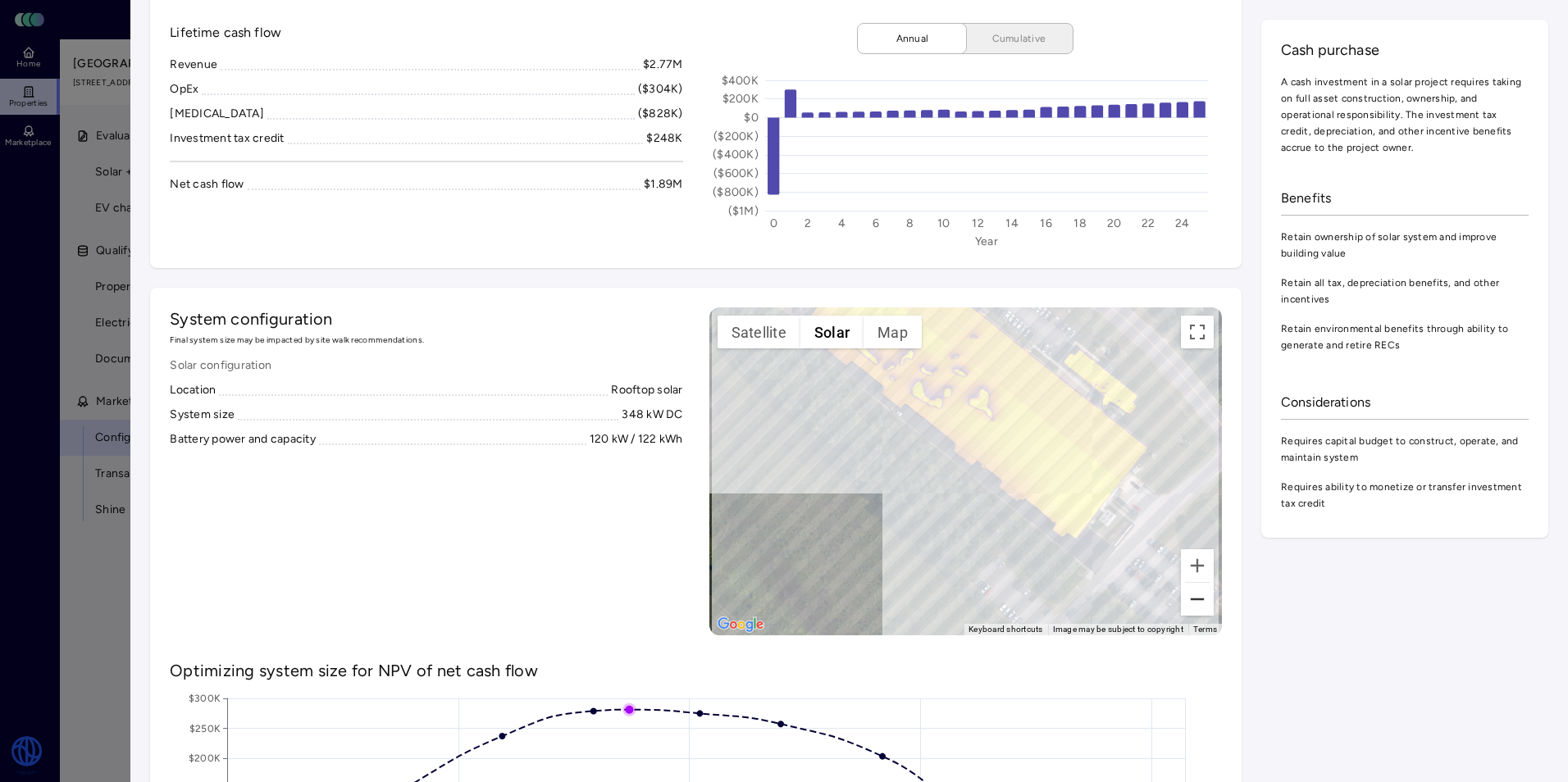
click at [1189, 595] on button "Zoom out" at bounding box center [1197, 599] width 32 height 32
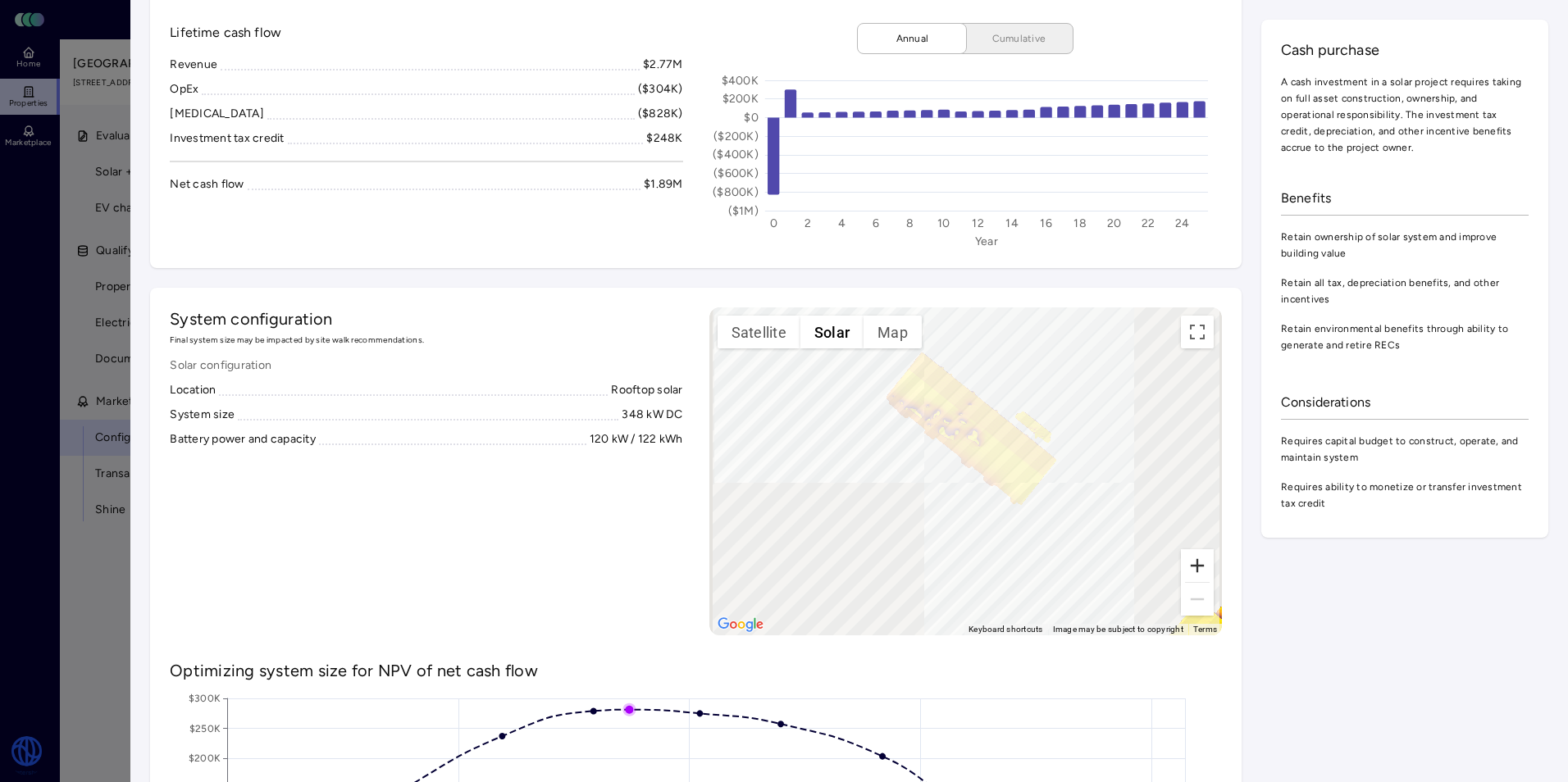
click at [1190, 563] on button "Zoom in" at bounding box center [1197, 565] width 32 height 32
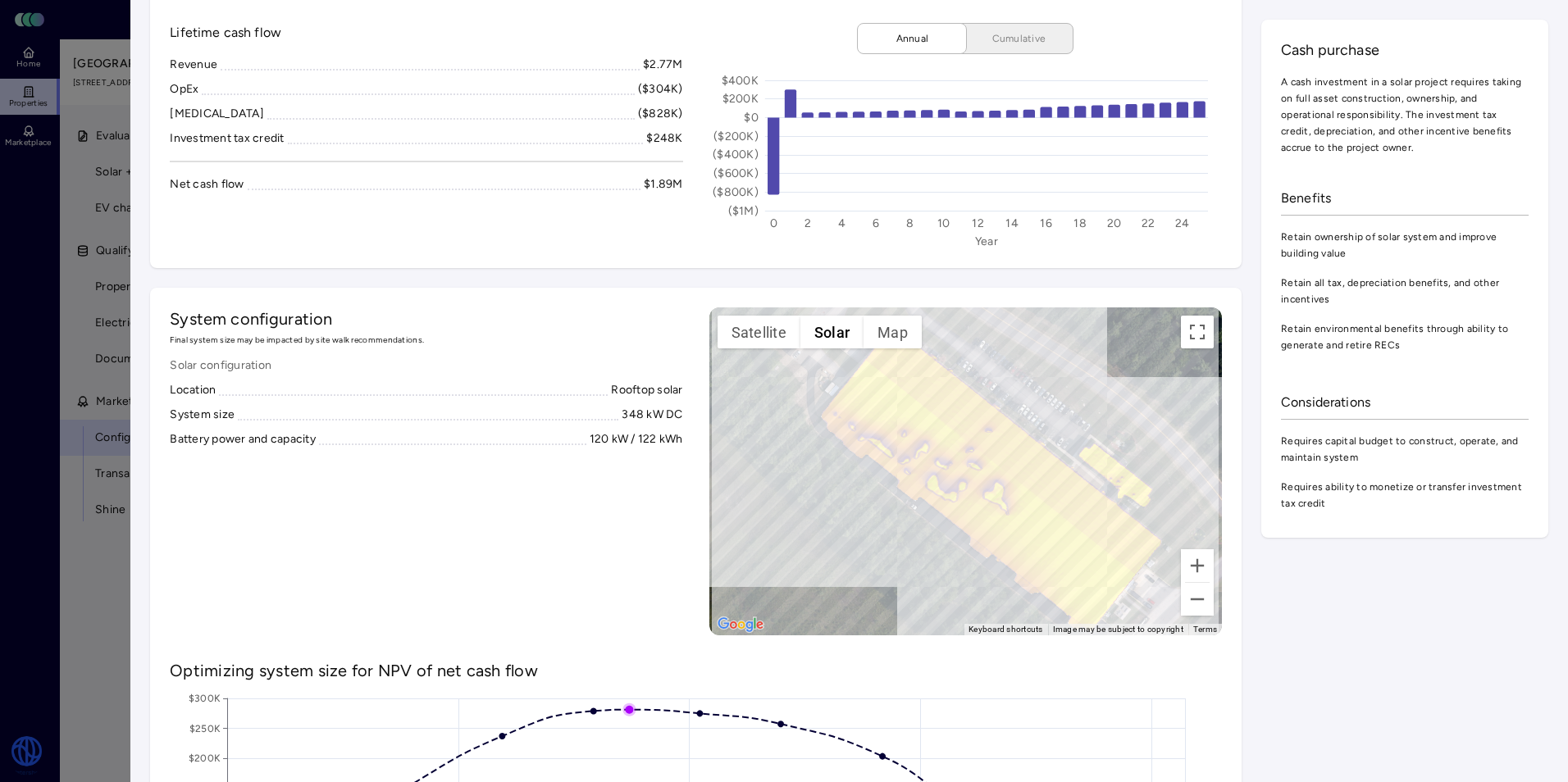
drag, startPoint x: 976, startPoint y: 474, endPoint x: 990, endPoint y: 571, distance: 98.0
click at [990, 571] on div "To activate drag with keyboard, press Alt + Enter. Once in keyboard drag state,…" at bounding box center [965, 472] width 512 height 328
